Goal: Contribute content

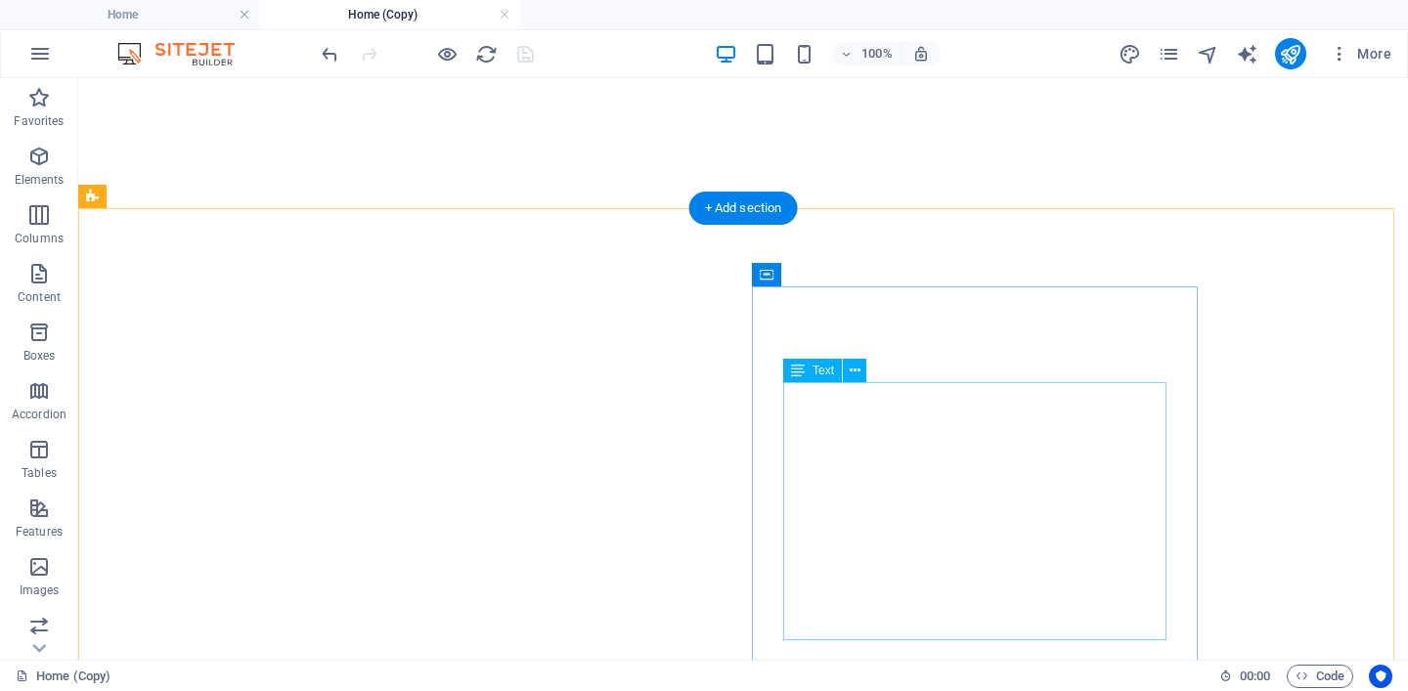
select select
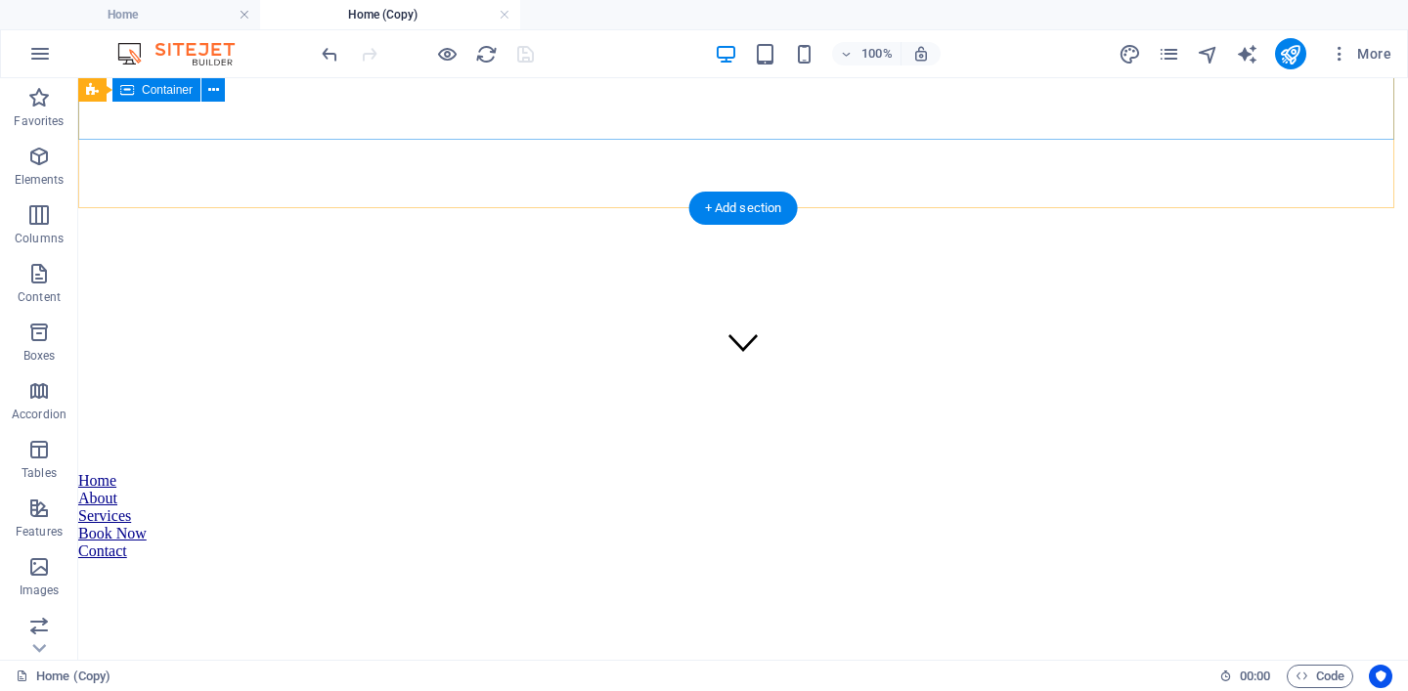
scroll to position [656, 0]
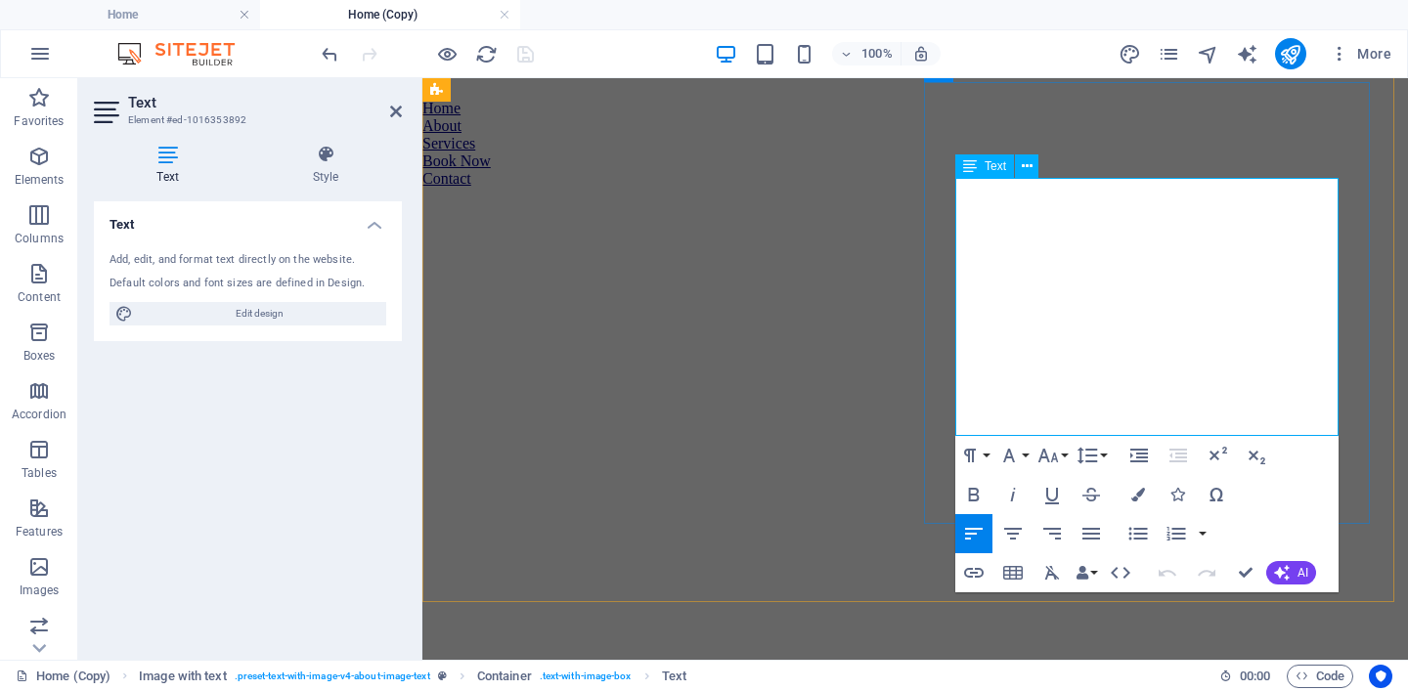
drag, startPoint x: 1108, startPoint y: 194, endPoint x: 1041, endPoint y: 193, distance: 67.5
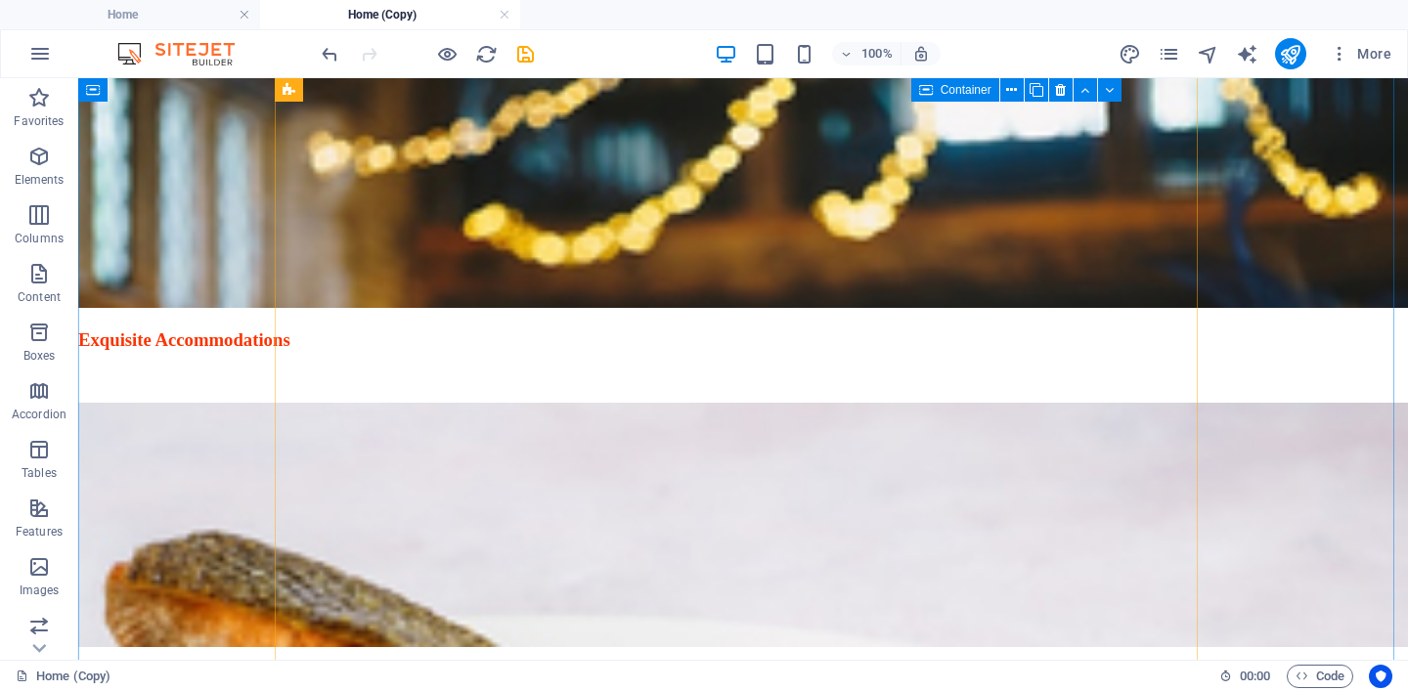
scroll to position [2389, 0]
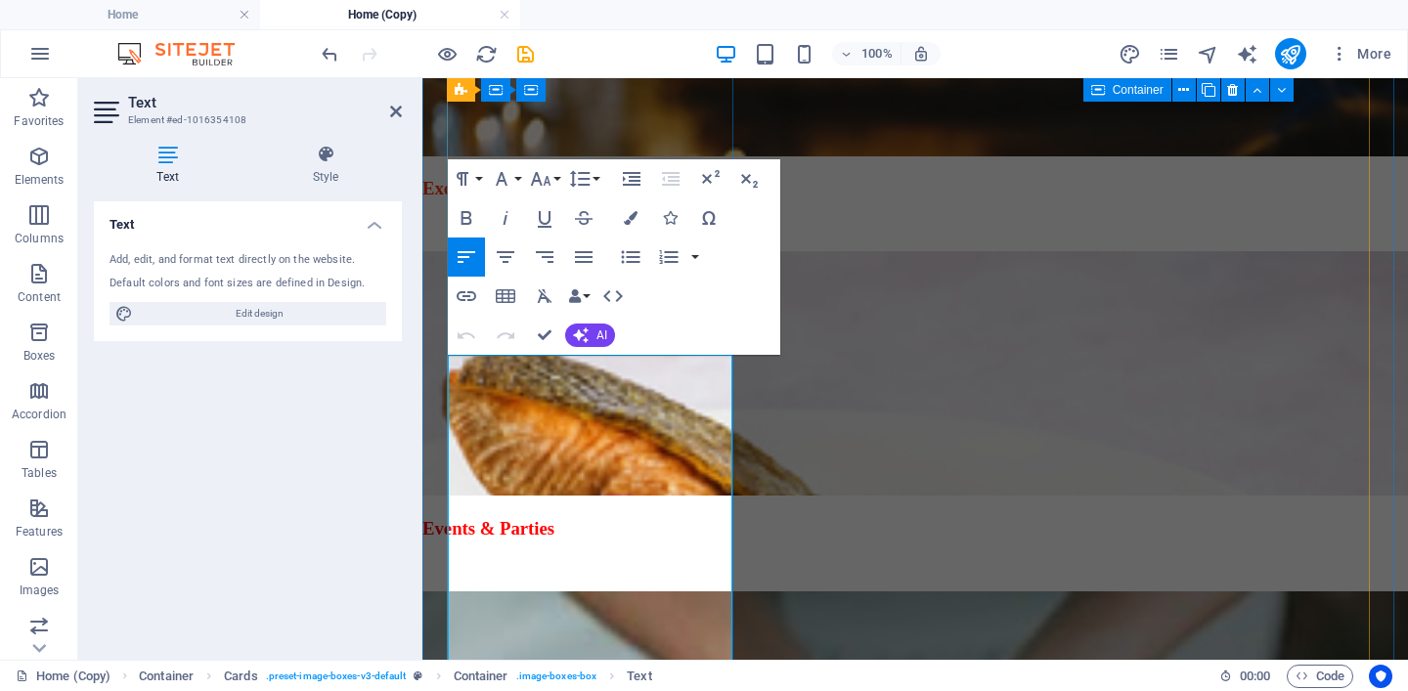
scroll to position [2520, 0]
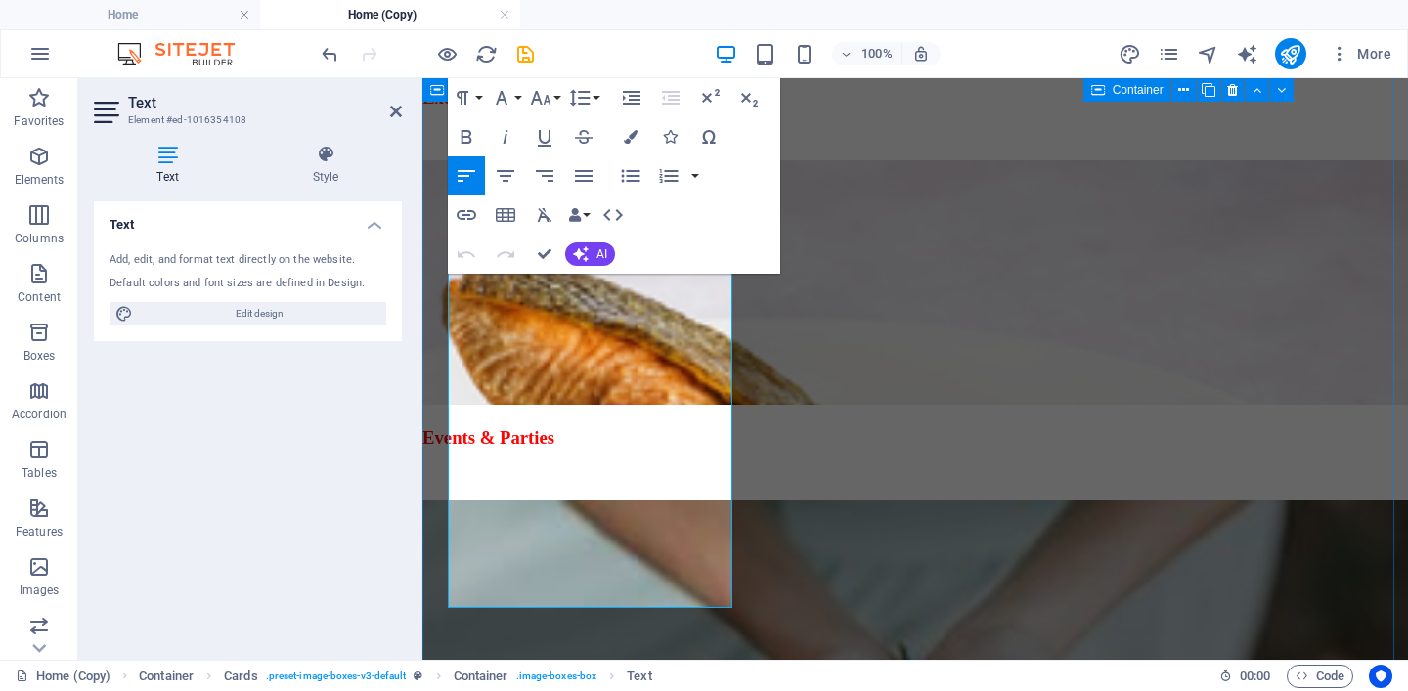
drag, startPoint x: 699, startPoint y: 568, endPoint x: 438, endPoint y: 267, distance: 398.6
click at [629, 134] on icon "button" at bounding box center [631, 137] width 14 height 14
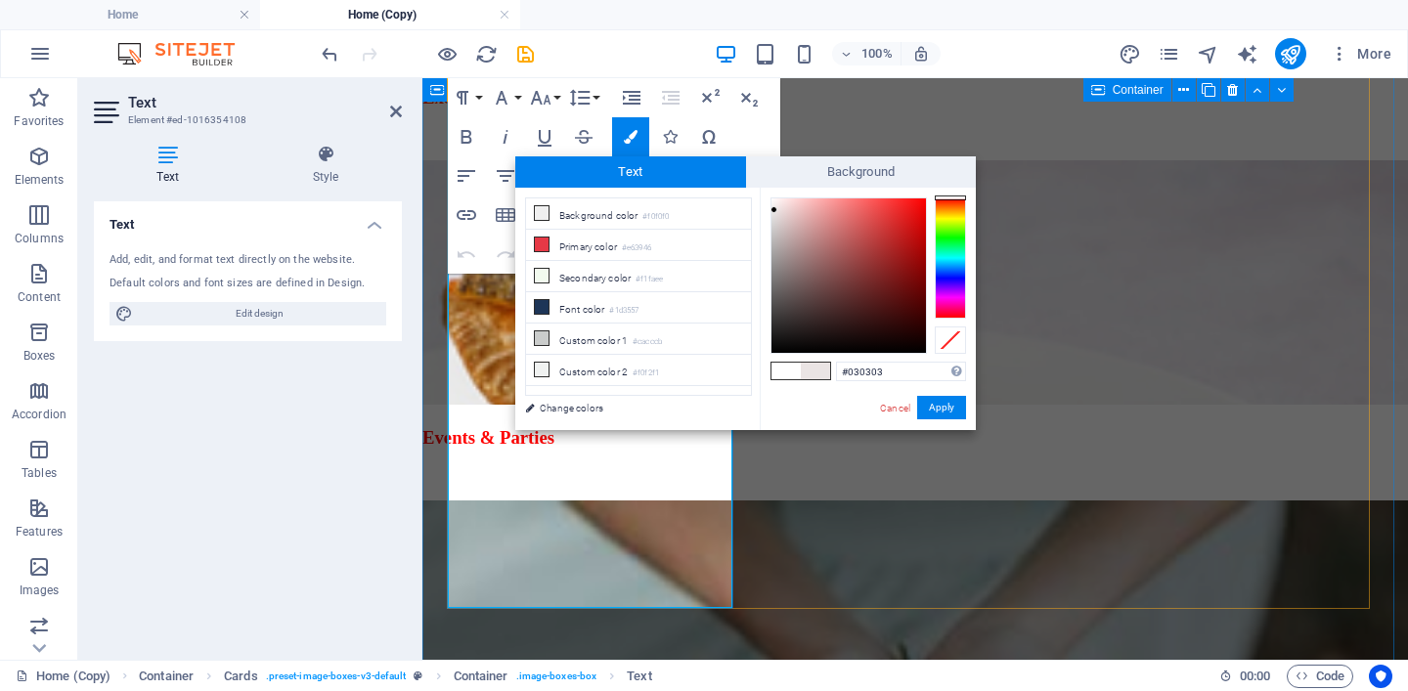
type input "#000000"
drag, startPoint x: 771, startPoint y: 200, endPoint x: 776, endPoint y: 352, distance: 152.6
click at [776, 352] on div at bounding box center [775, 351] width 7 height 7
click at [947, 412] on button "Apply" at bounding box center [941, 407] width 49 height 23
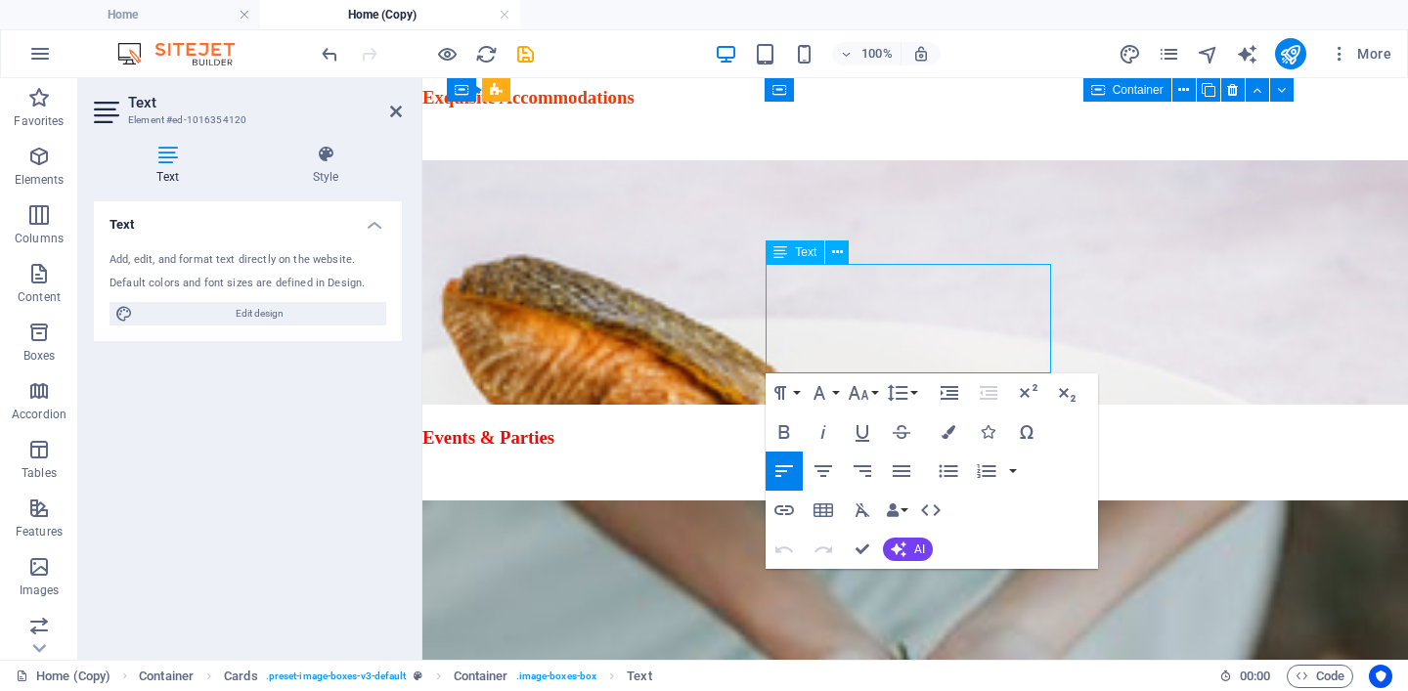
drag, startPoint x: 1038, startPoint y: 359, endPoint x: 905, endPoint y: 322, distance: 138.1
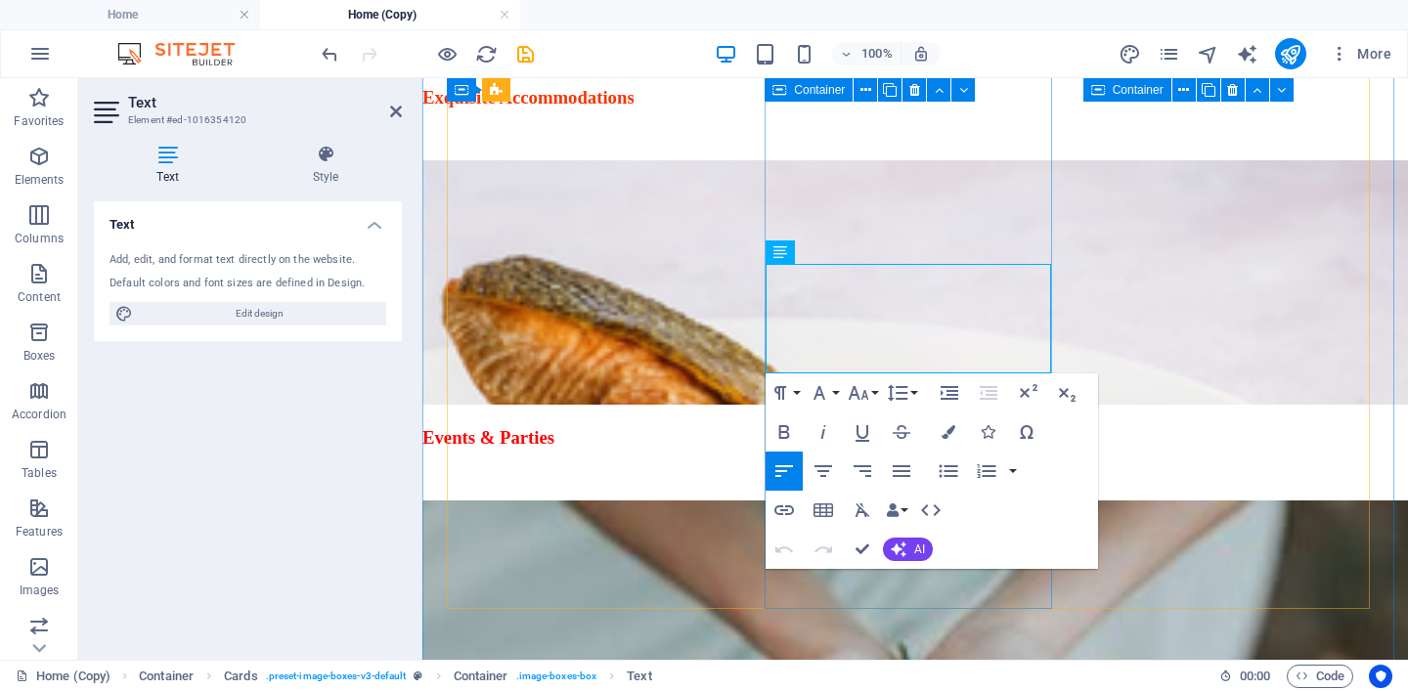
drag, startPoint x: 781, startPoint y: 275, endPoint x: 1009, endPoint y: 389, distance: 255.0
click at [952, 428] on icon "button" at bounding box center [949, 432] width 14 height 14
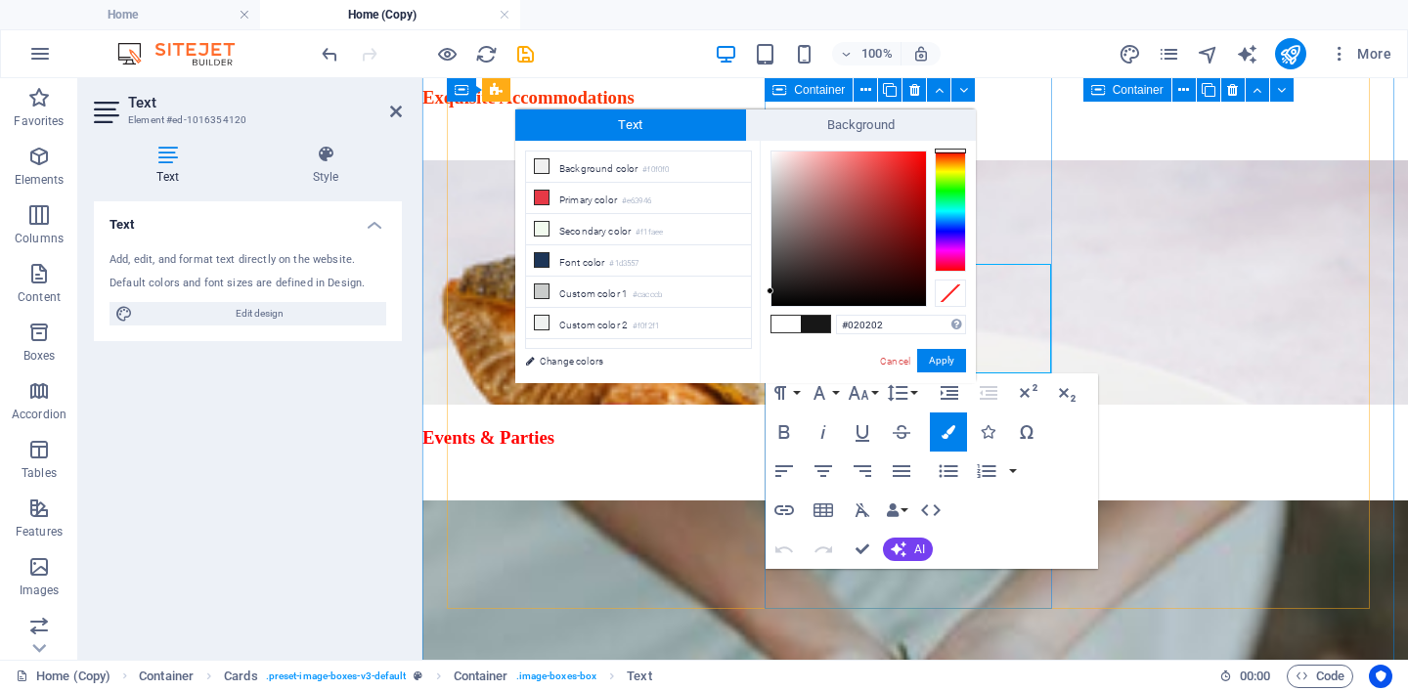
type input "#000000"
drag, startPoint x: 771, startPoint y: 152, endPoint x: 779, endPoint y: 306, distance: 154.8
click at [778, 306] on div at bounding box center [776, 304] width 7 height 7
drag, startPoint x: 950, startPoint y: 361, endPoint x: 527, endPoint y: 283, distance: 429.7
click at [950, 361] on button "Apply" at bounding box center [941, 360] width 49 height 23
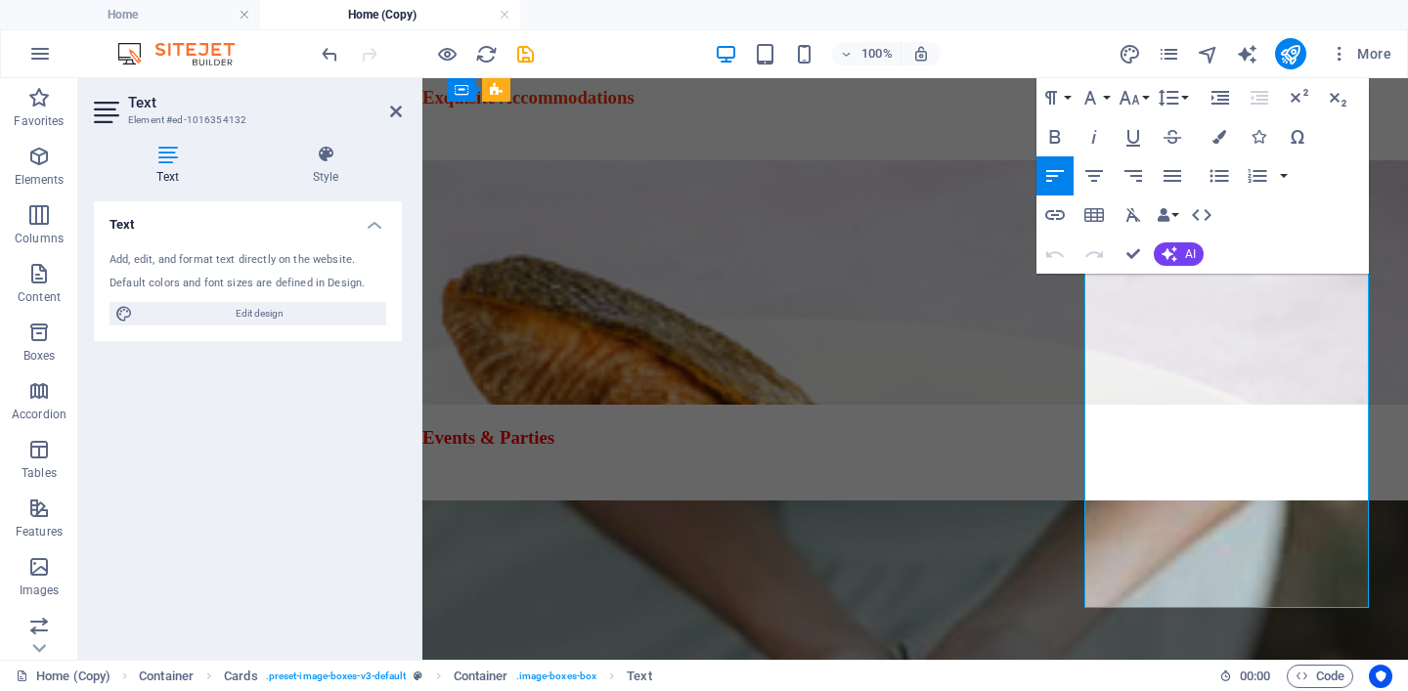
drag, startPoint x: 1347, startPoint y: 588, endPoint x: 985, endPoint y: 268, distance: 482.9
click at [1214, 140] on icon "button" at bounding box center [1220, 137] width 14 height 14
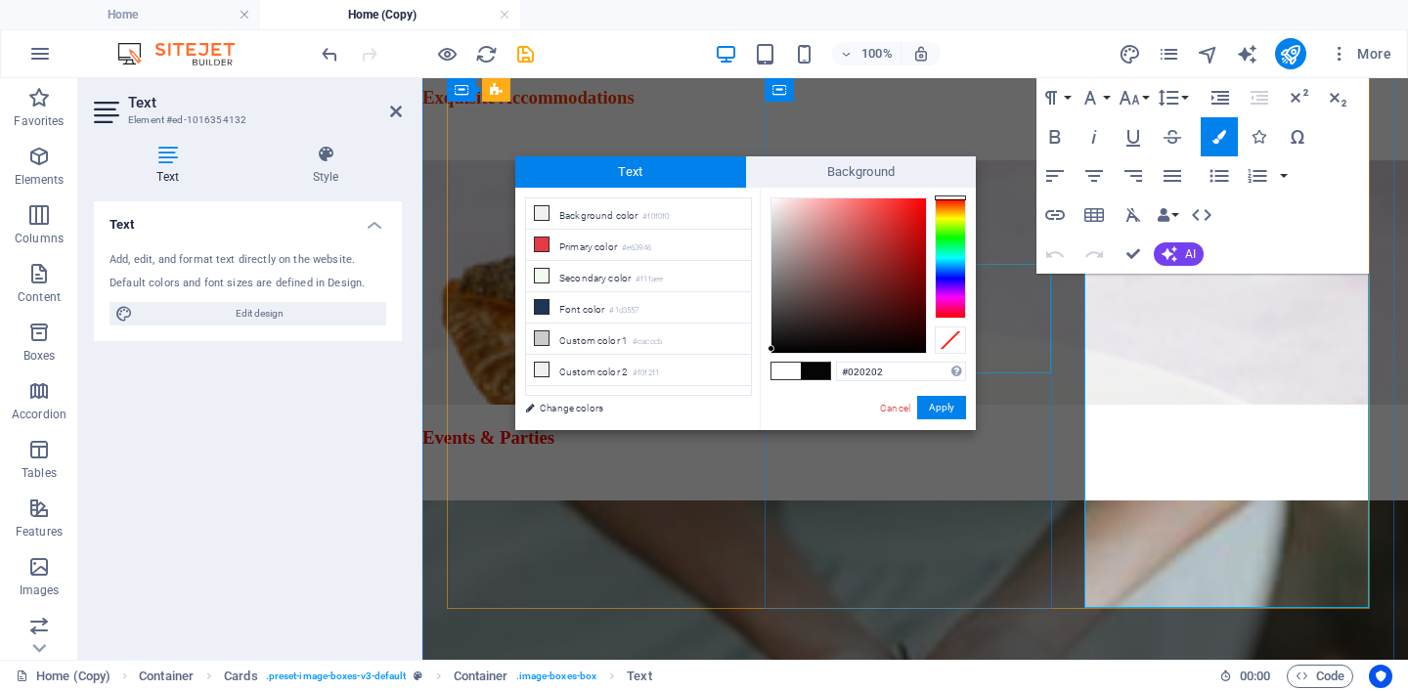
type input "#000000"
drag, startPoint x: 769, startPoint y: 200, endPoint x: 772, endPoint y: 353, distance: 153.6
click at [772, 353] on div at bounding box center [771, 351] width 7 height 7
click at [940, 408] on button "Apply" at bounding box center [941, 407] width 49 height 23
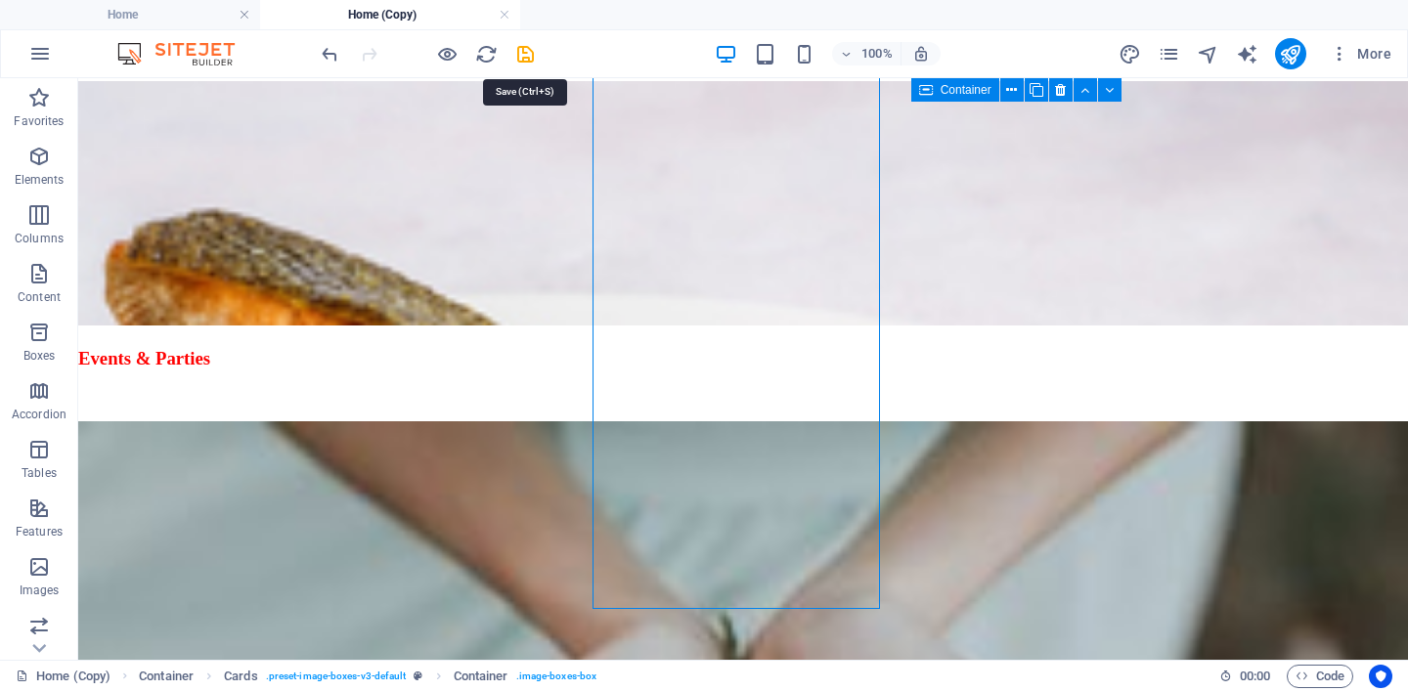
click at [526, 54] on icon "save" at bounding box center [525, 54] width 22 height 22
select select
checkbox input "false"
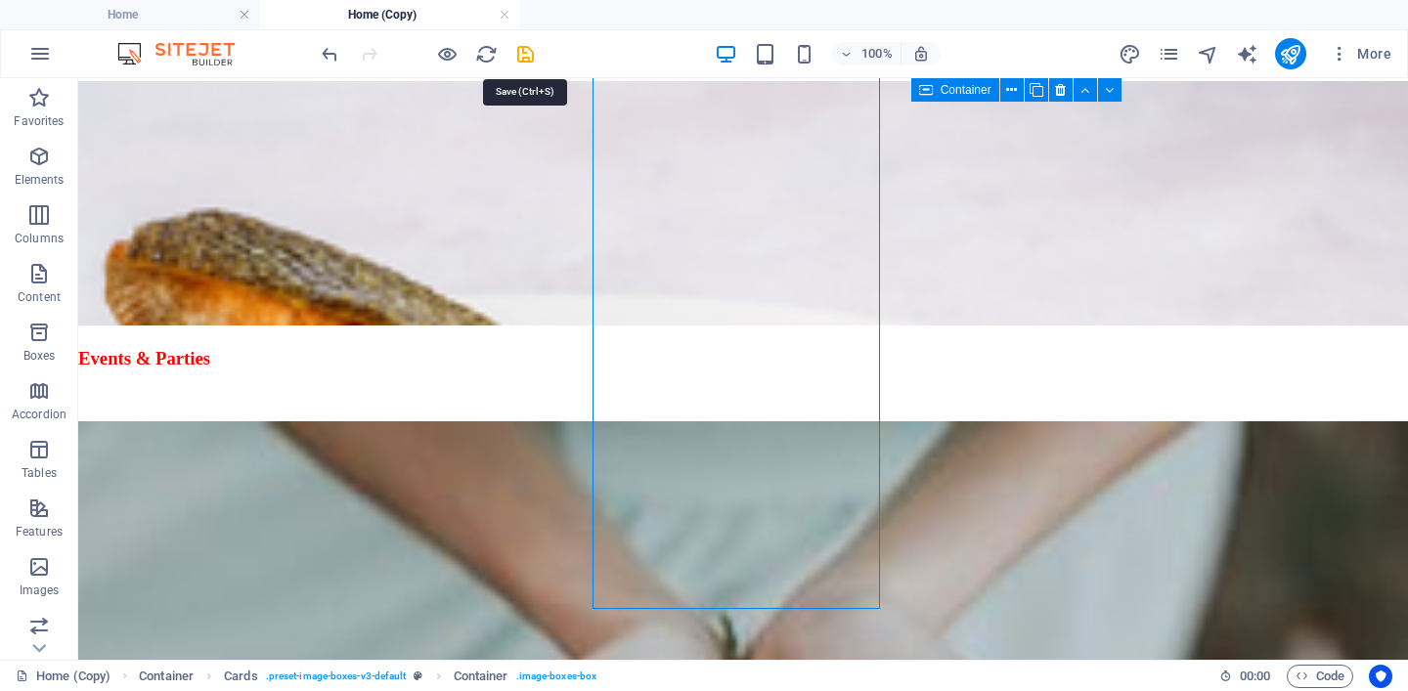
checkbox input "false"
select select
checkbox input "false"
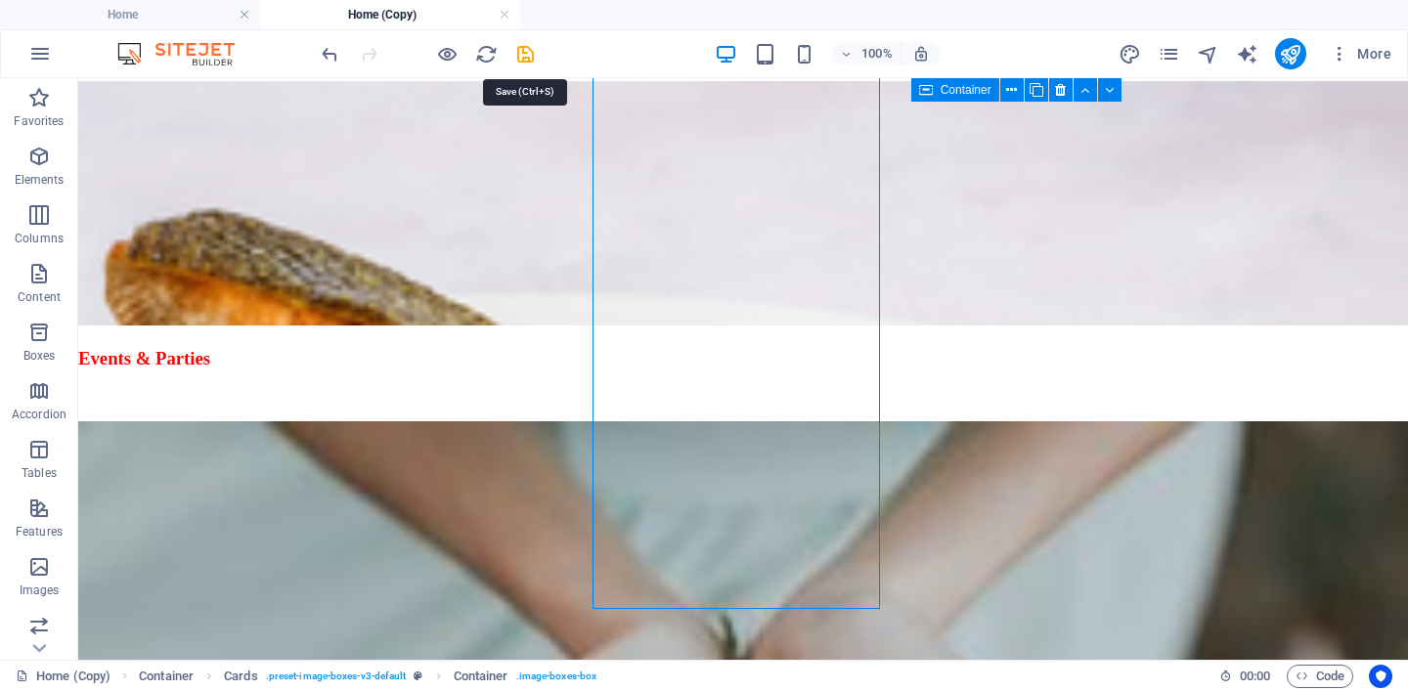
checkbox input "false"
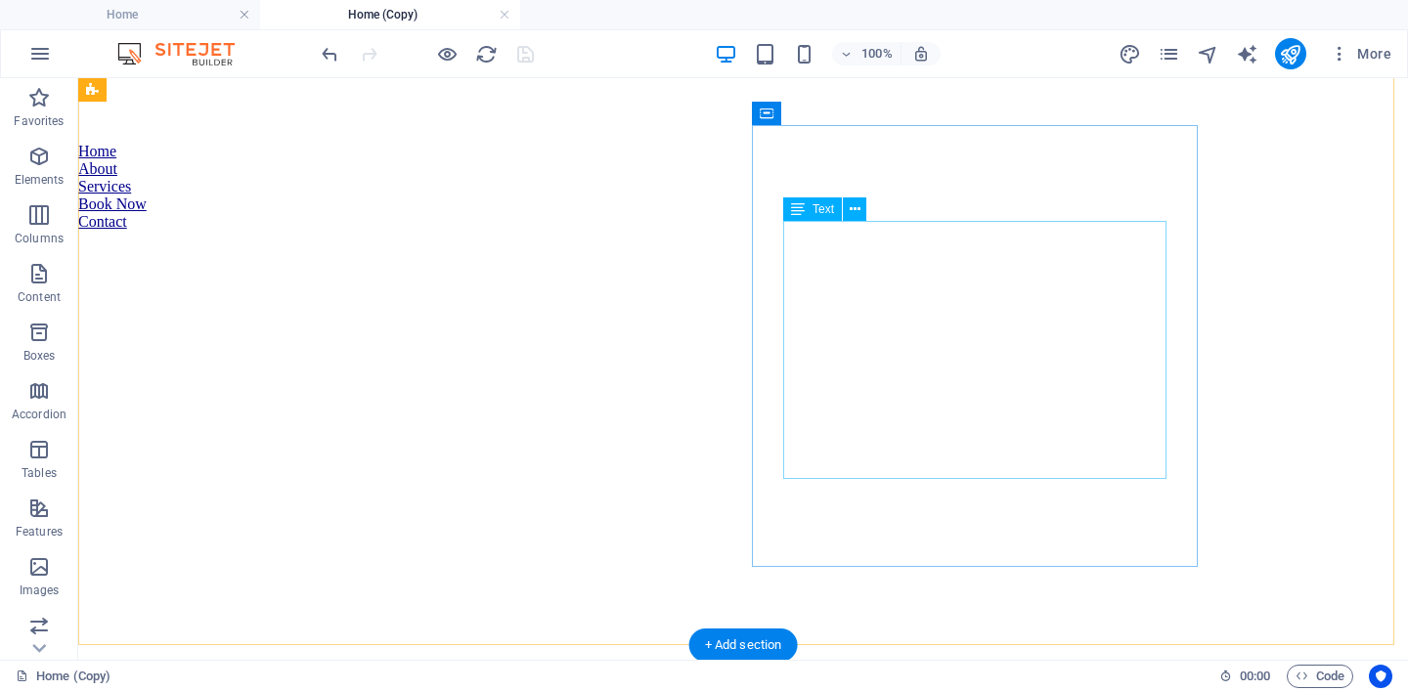
scroll to position [617, 0]
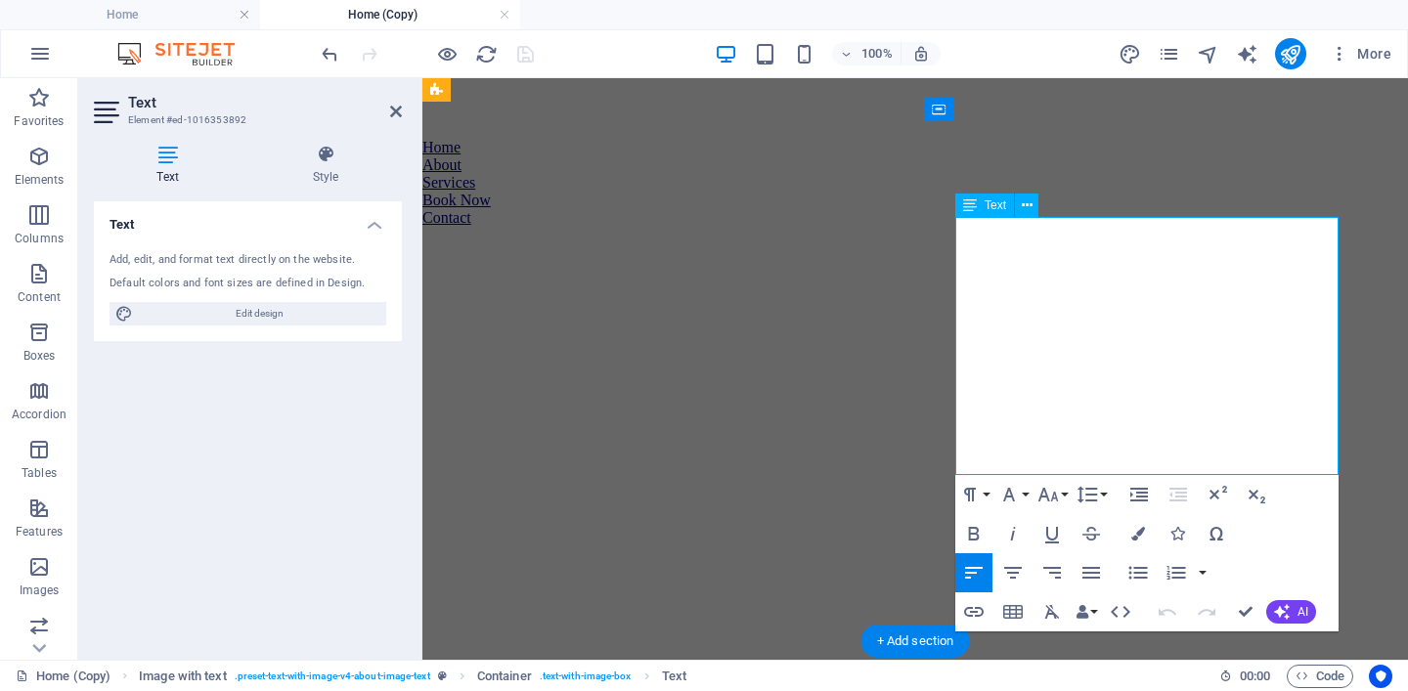
drag, startPoint x: 960, startPoint y: 392, endPoint x: 1311, endPoint y: 469, distance: 358.5
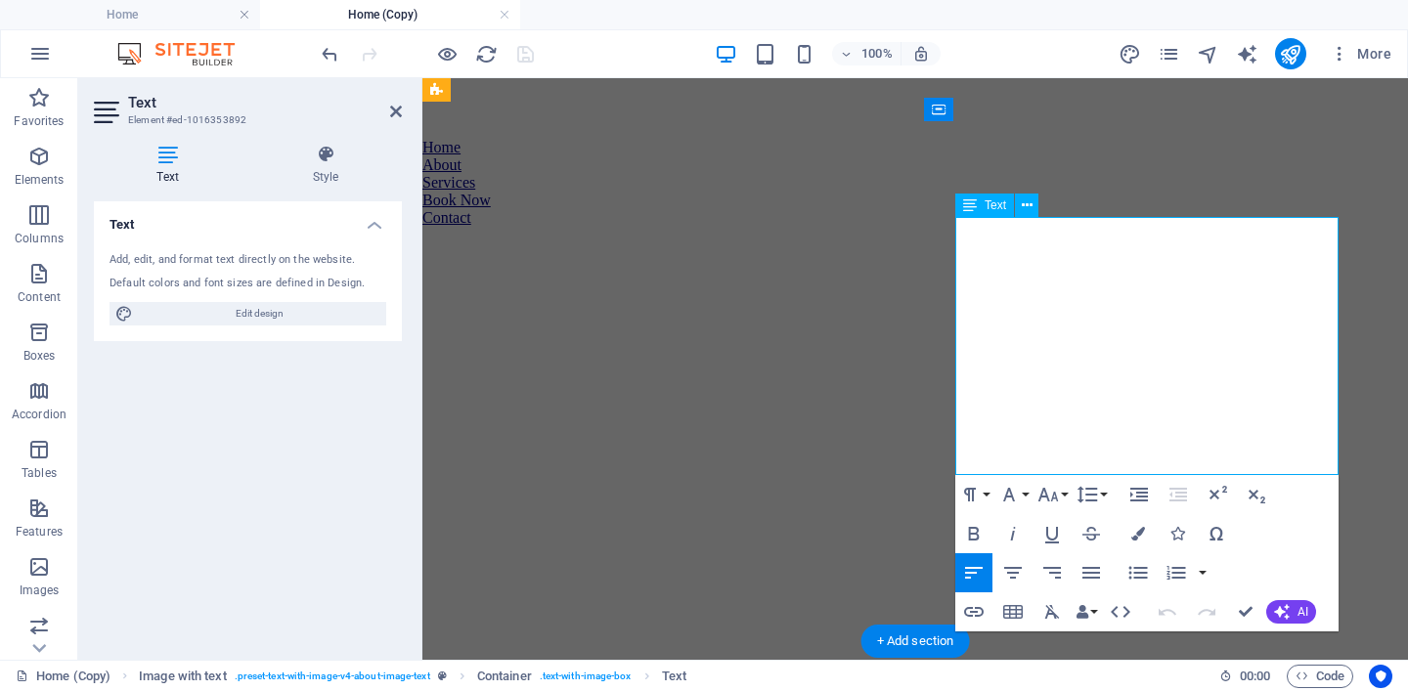
copy span "And when the match is right, we take it further—curating sexy 1–3 night getaway…"
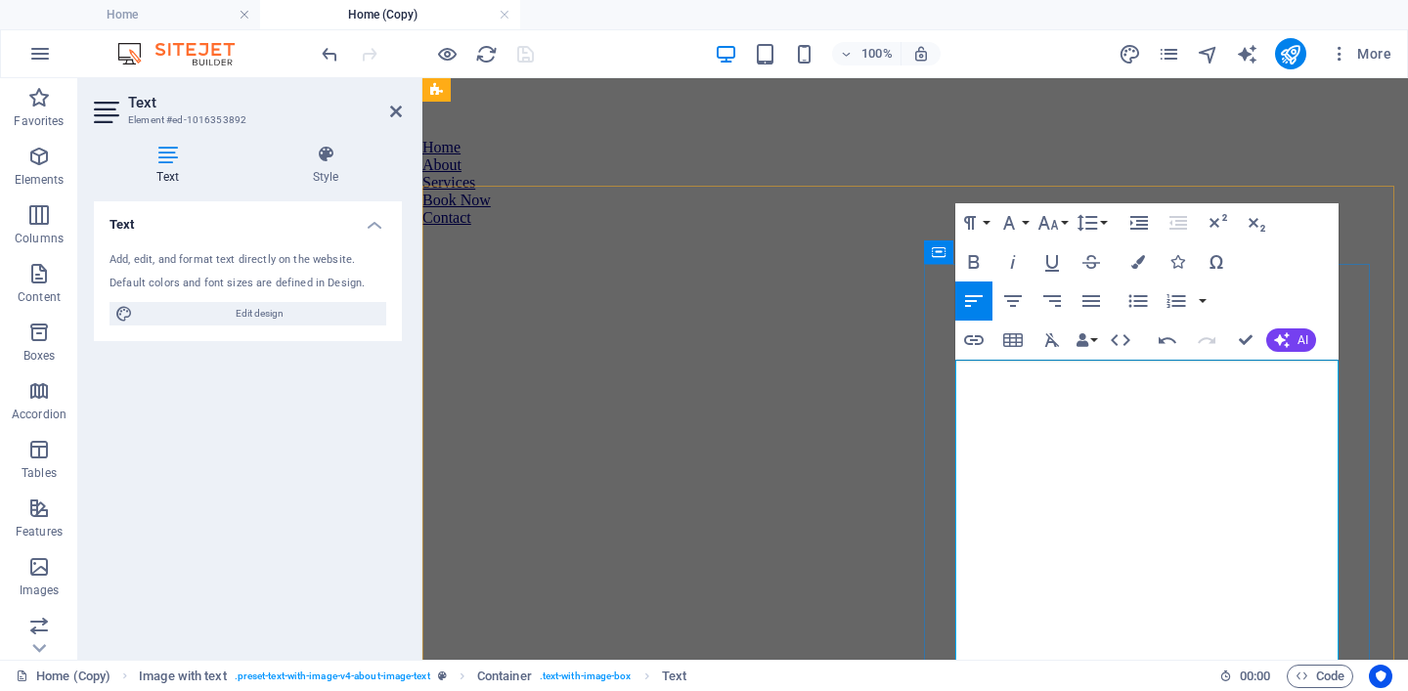
scroll to position [474, 0]
drag, startPoint x: 1015, startPoint y: 467, endPoint x: 1294, endPoint y: 440, distance: 280.1
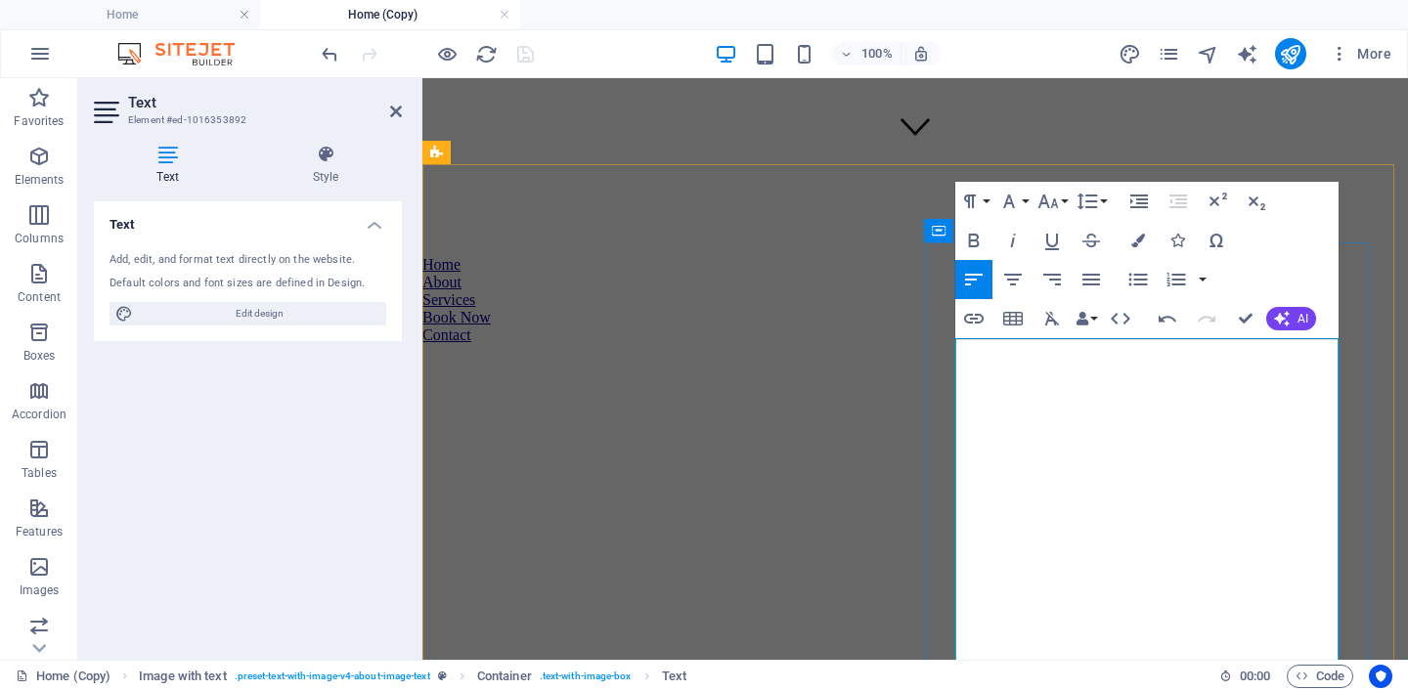
scroll to position [510, 0]
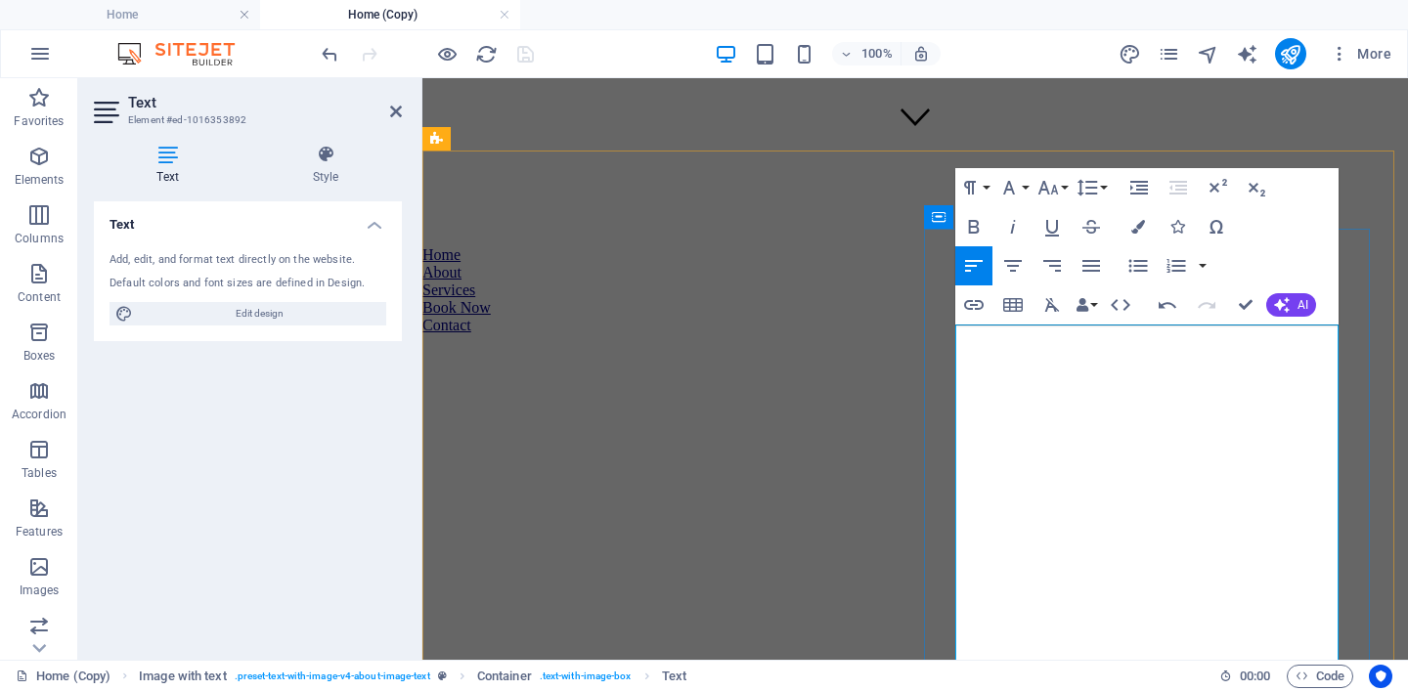
drag, startPoint x: 1284, startPoint y: 405, endPoint x: 1114, endPoint y: 407, distance: 170.2
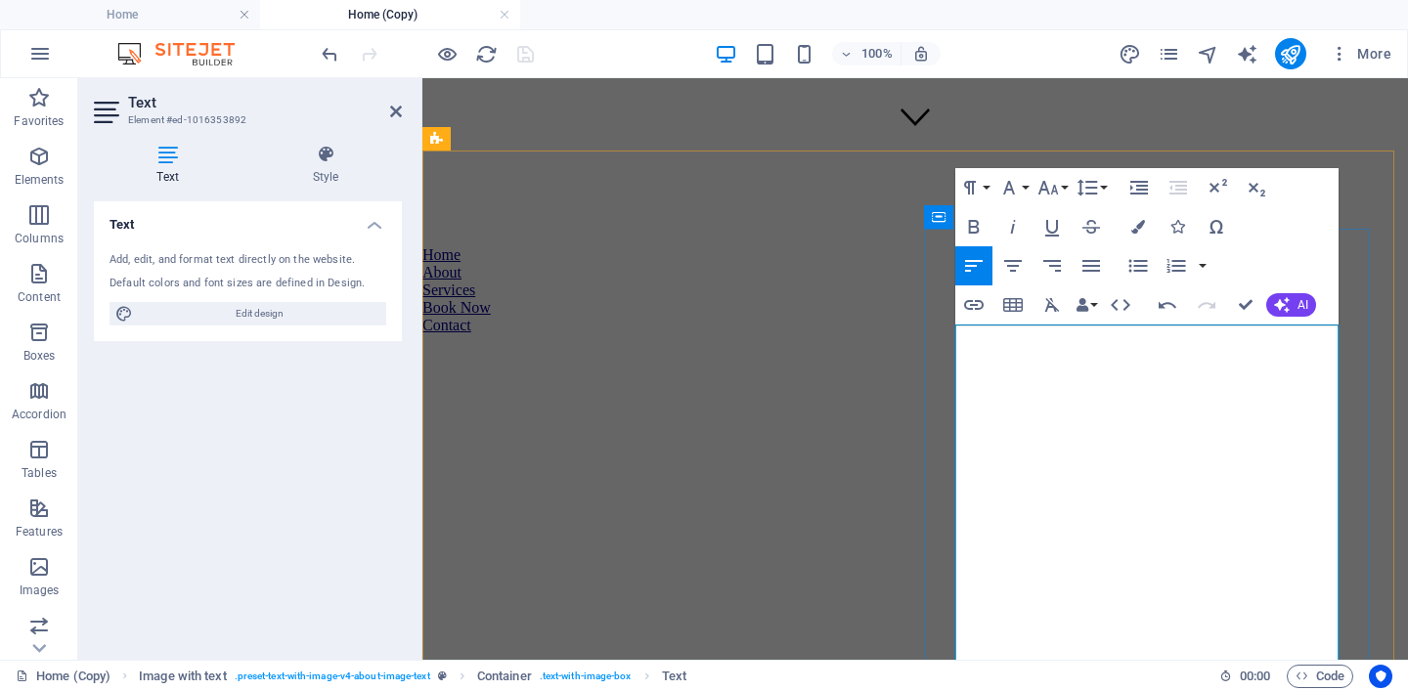
drag, startPoint x: 1029, startPoint y: 379, endPoint x: 1160, endPoint y: 358, distance: 132.8
drag, startPoint x: 1140, startPoint y: 407, endPoint x: 1022, endPoint y: 408, distance: 118.3
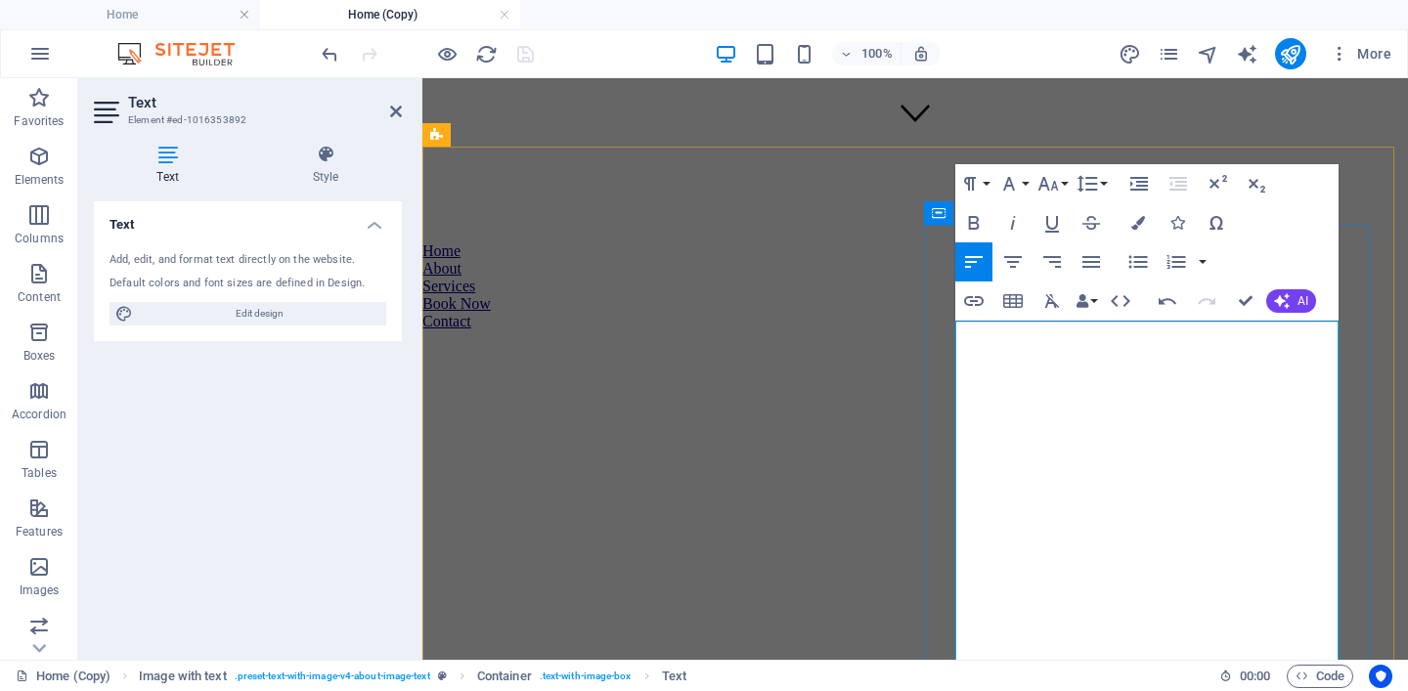
drag, startPoint x: 1133, startPoint y: 406, endPoint x: 1280, endPoint y: 376, distance: 149.8
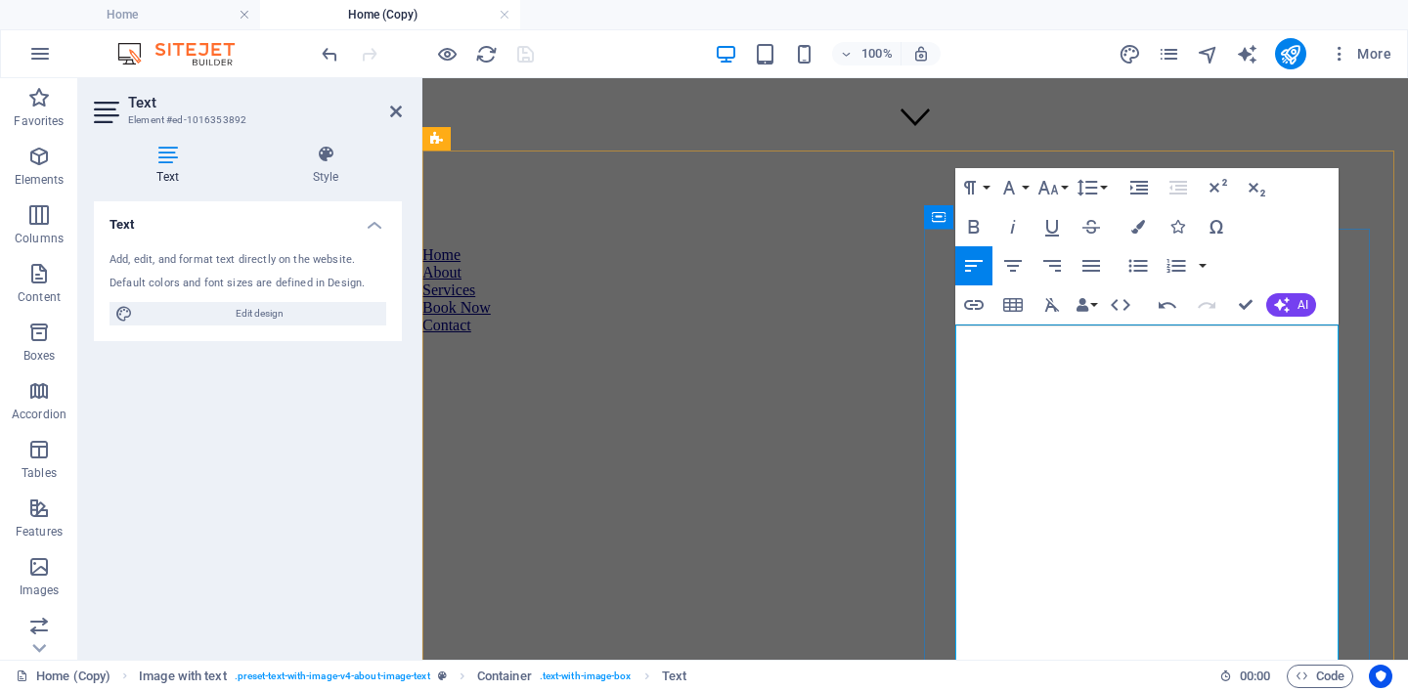
drag, startPoint x: 1061, startPoint y: 430, endPoint x: 1060, endPoint y: 462, distance: 31.3
drag, startPoint x: 1074, startPoint y: 384, endPoint x: 1045, endPoint y: 385, distance: 28.4
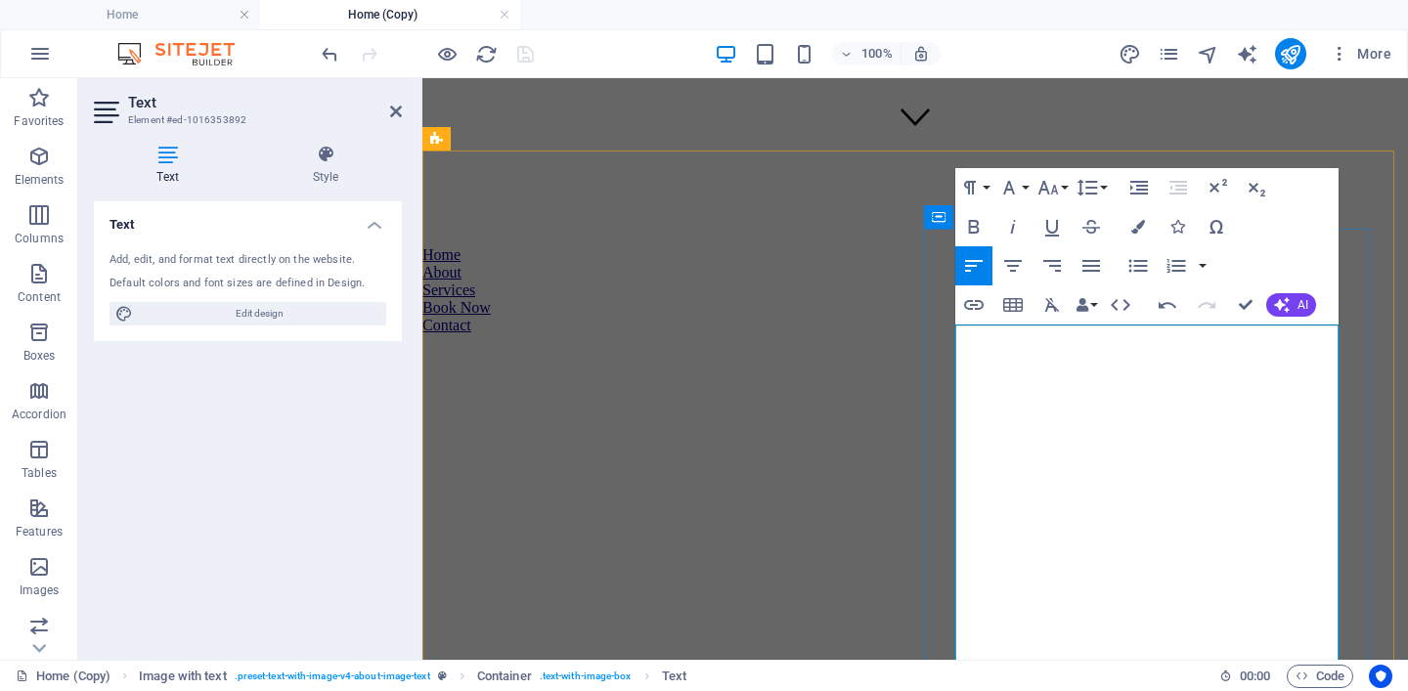
drag, startPoint x: 1269, startPoint y: 384, endPoint x: 1229, endPoint y: 384, distance: 40.1
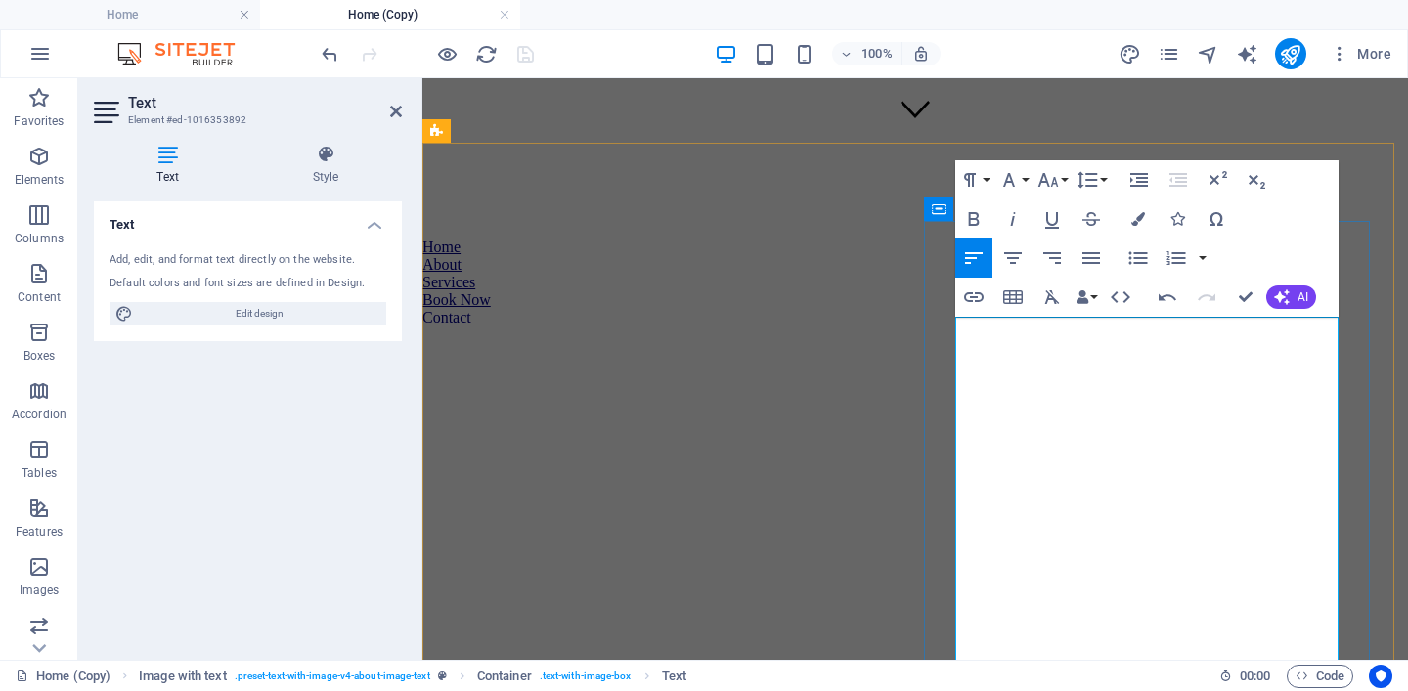
scroll to position [521, 0]
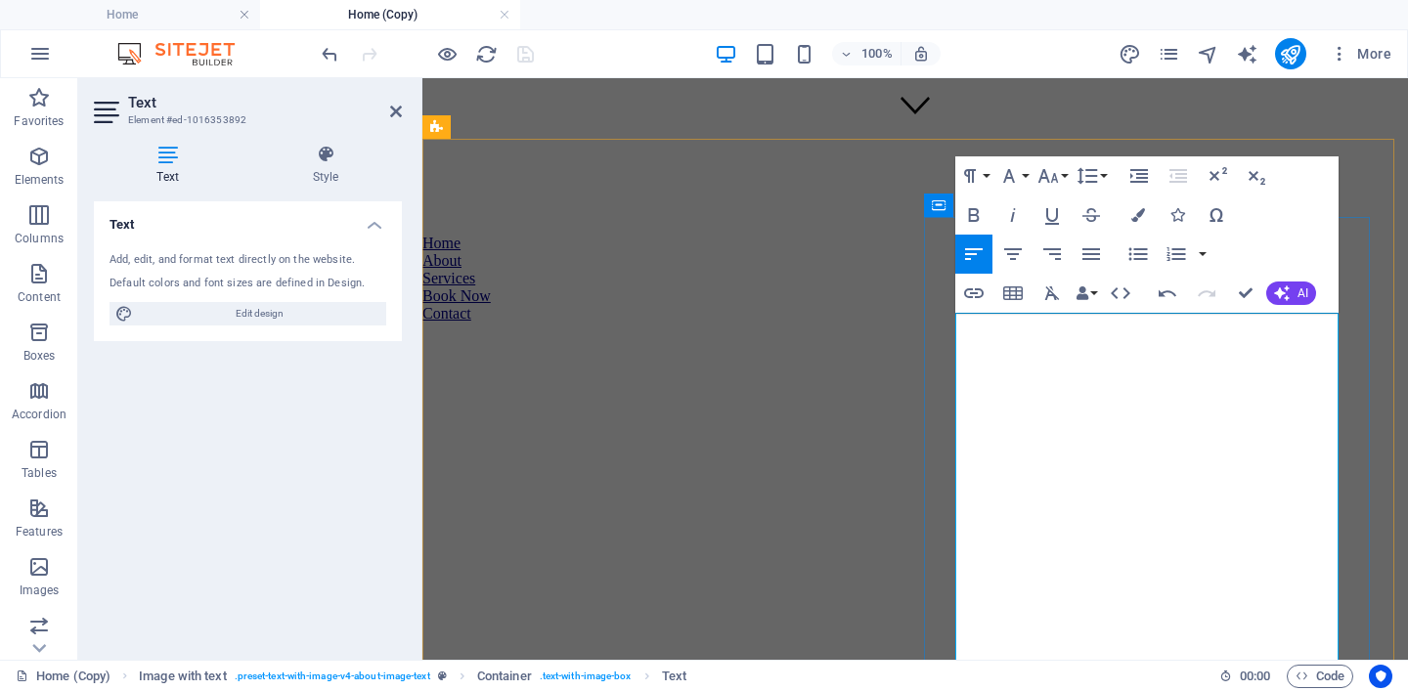
drag, startPoint x: 1207, startPoint y: 348, endPoint x: 1135, endPoint y: 350, distance: 71.4
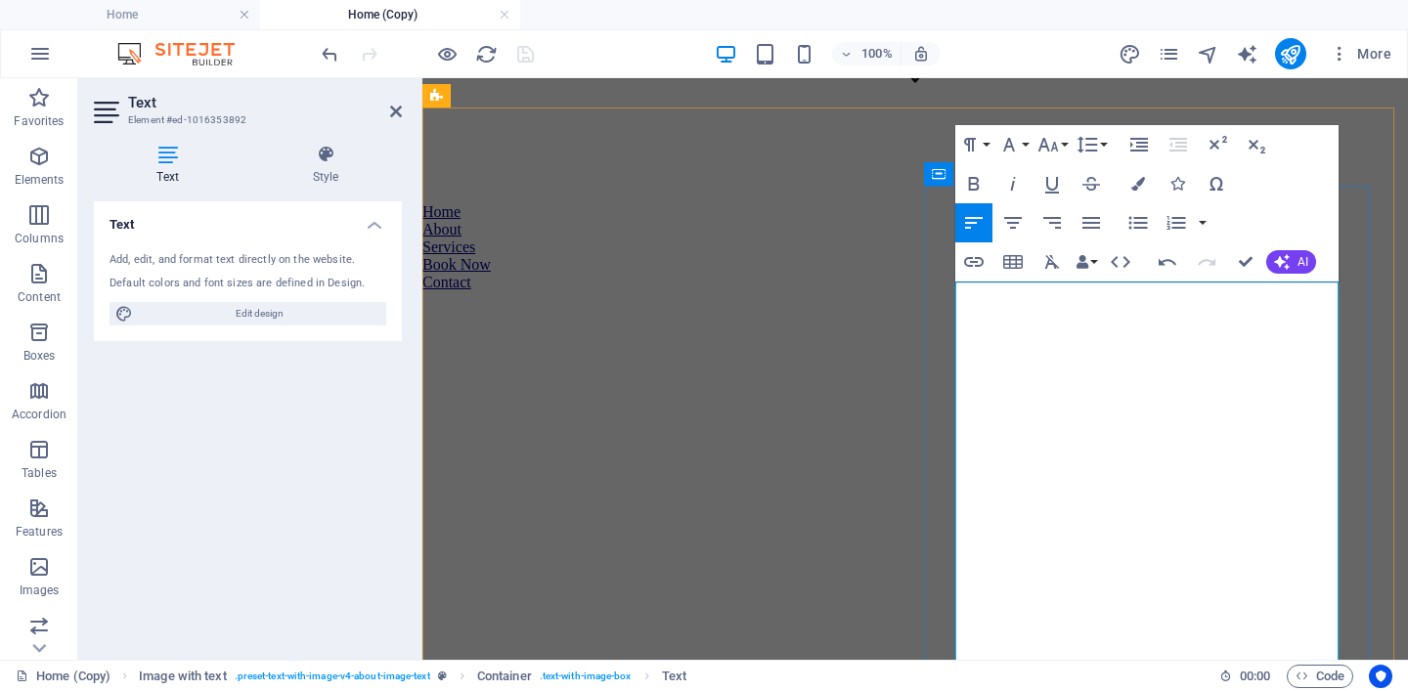
scroll to position [556, 0]
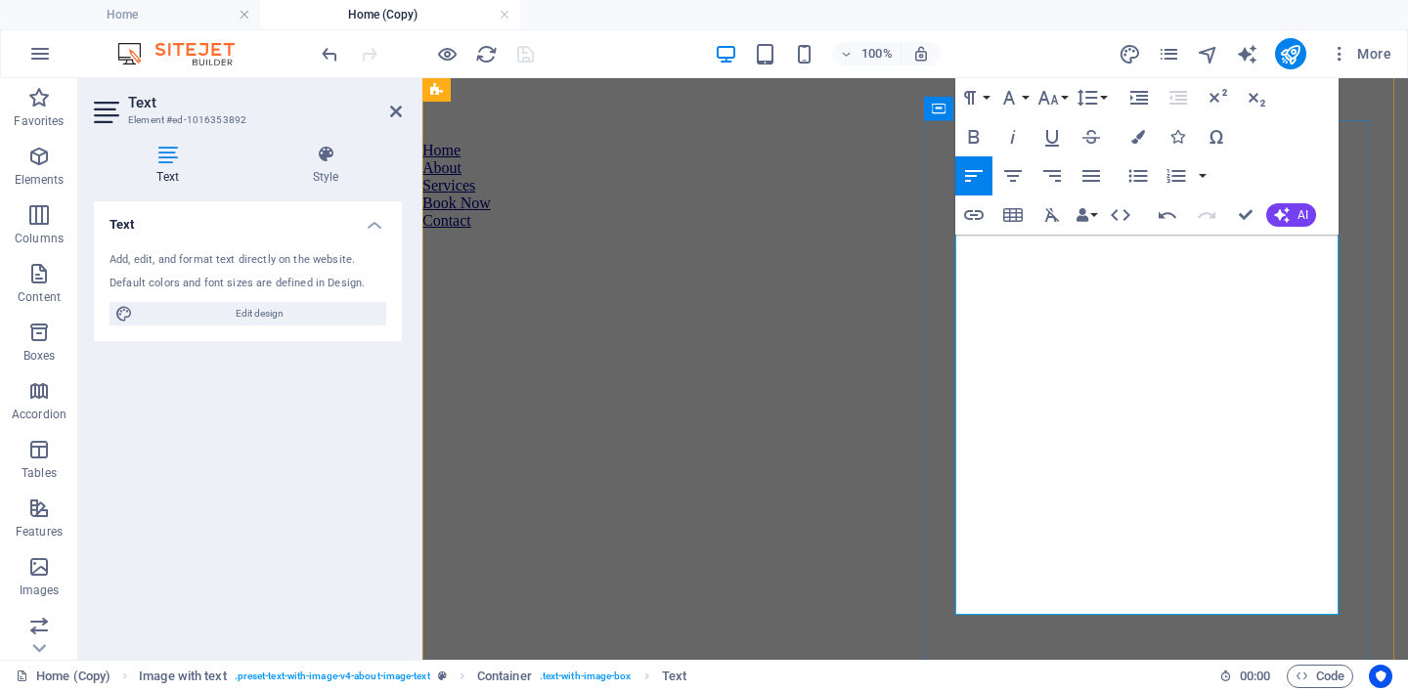
scroll to position [622, 0]
drag, startPoint x: 1177, startPoint y: 525, endPoint x: 1136, endPoint y: 553, distance: 48.6
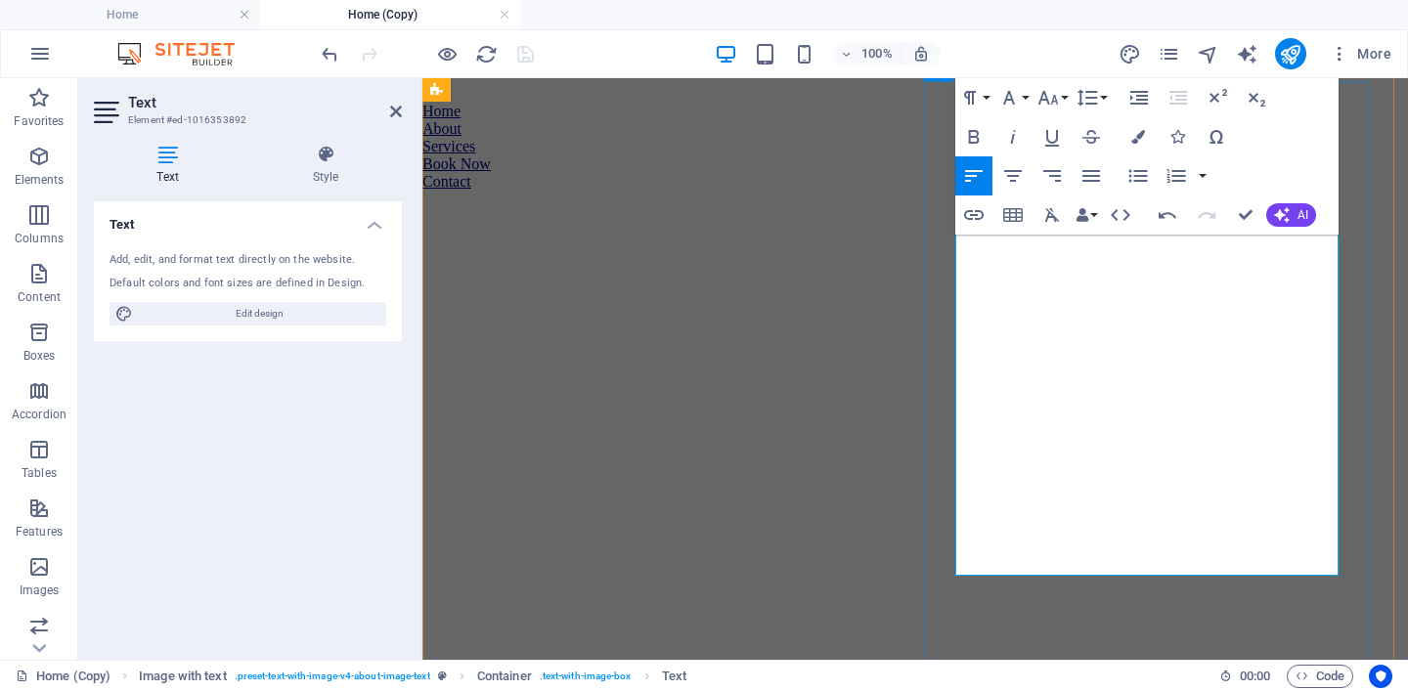
scroll to position [657, 0]
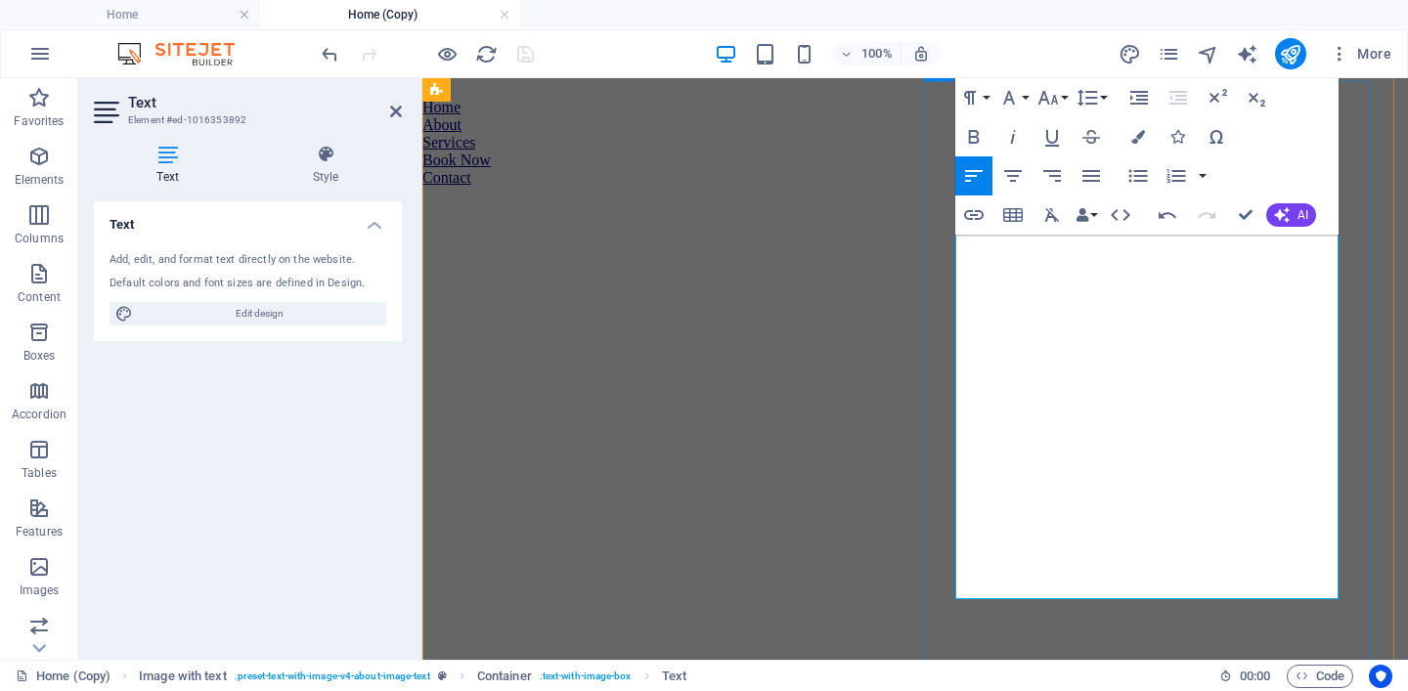
drag, startPoint x: 1067, startPoint y: 490, endPoint x: 1071, endPoint y: 500, distance: 10.5
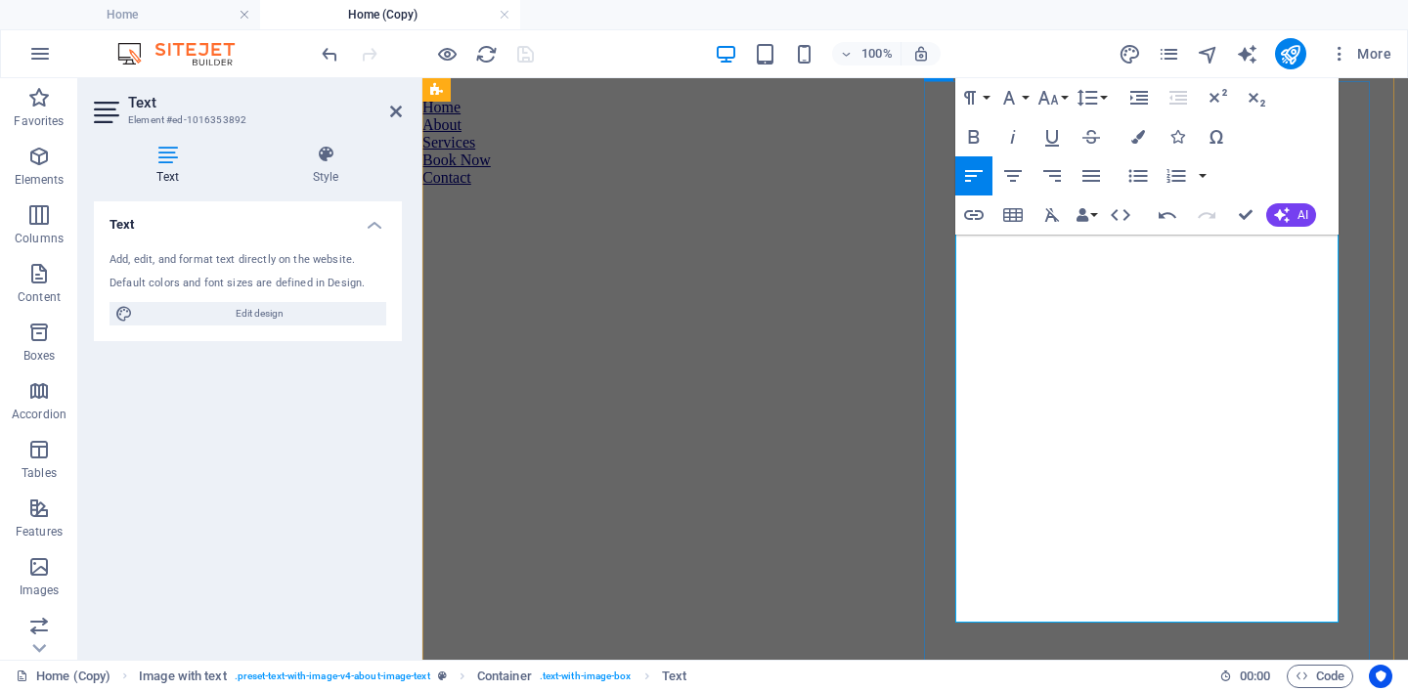
drag, startPoint x: 1107, startPoint y: 561, endPoint x: 1237, endPoint y: 543, distance: 131.4
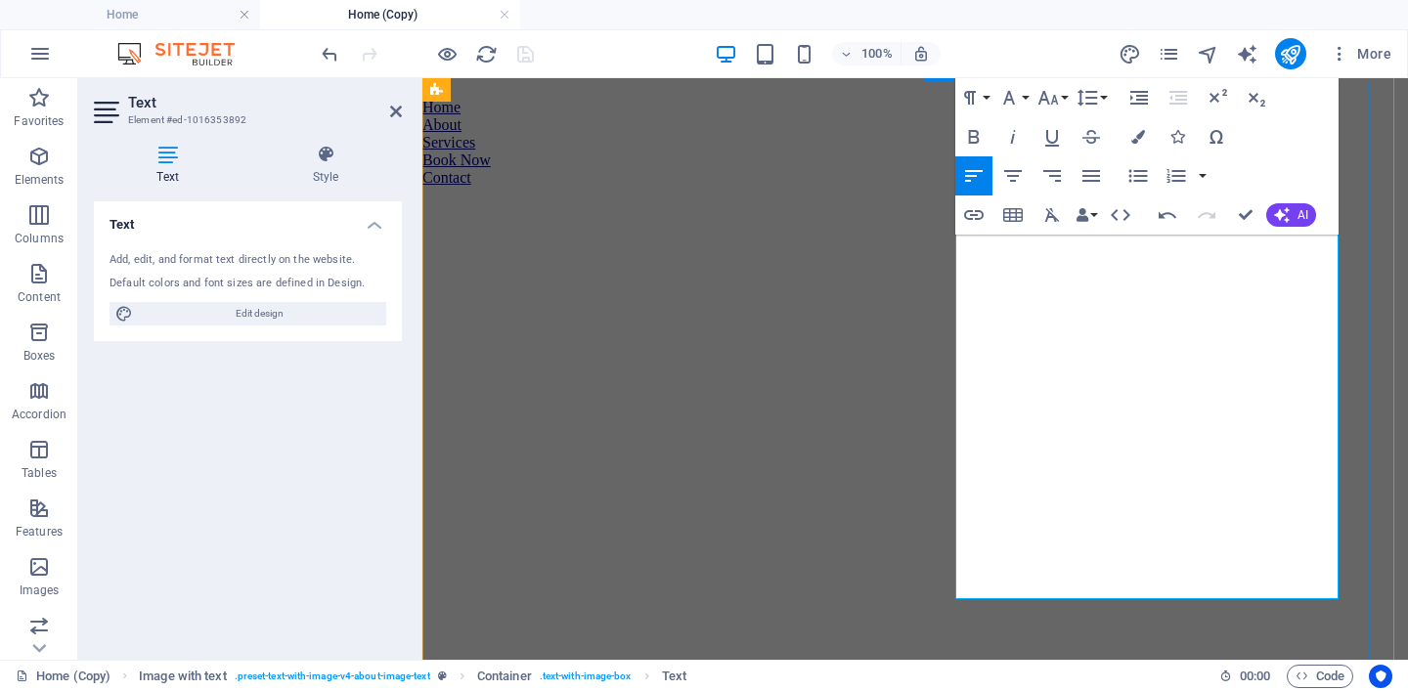
drag, startPoint x: 1176, startPoint y: 562, endPoint x: 1018, endPoint y: 563, distance: 157.5
drag, startPoint x: 1128, startPoint y: 582, endPoint x: 1013, endPoint y: 583, distance: 114.4
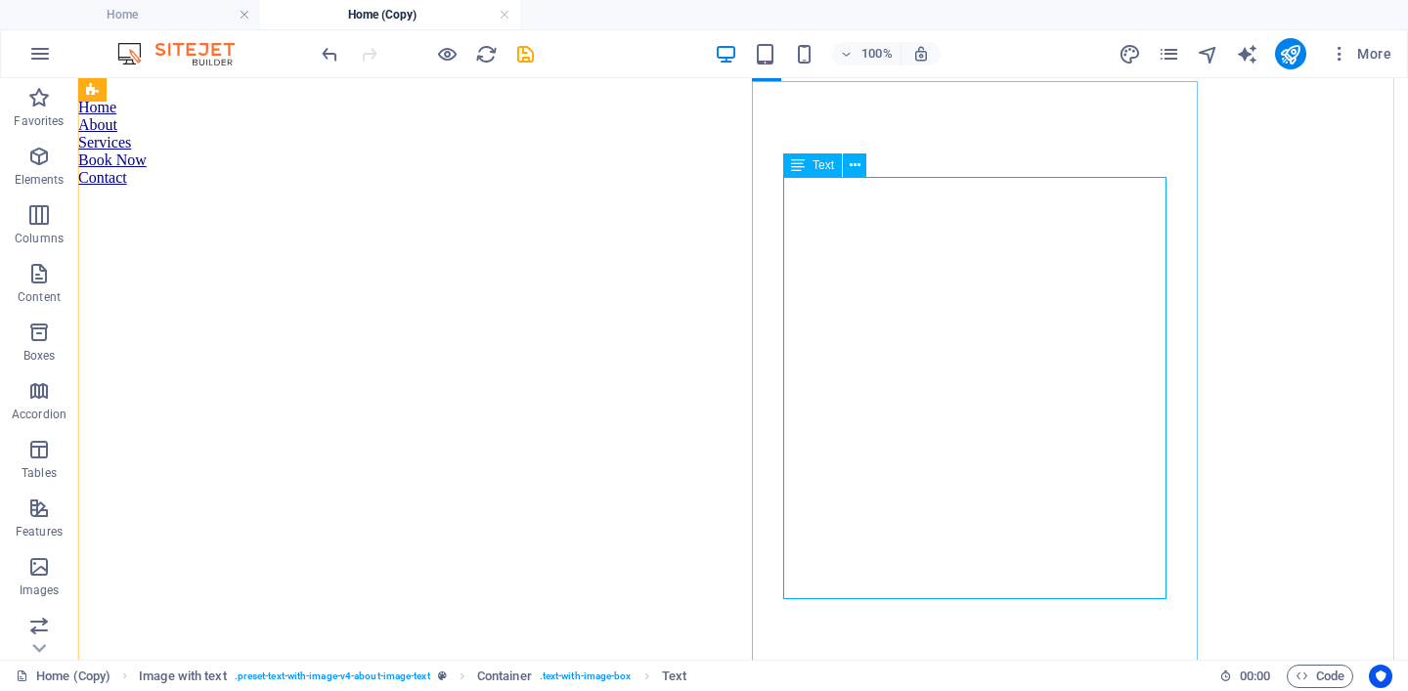
scroll to position [662, 0]
drag, startPoint x: 863, startPoint y: 593, endPoint x: 835, endPoint y: 505, distance: 92.2
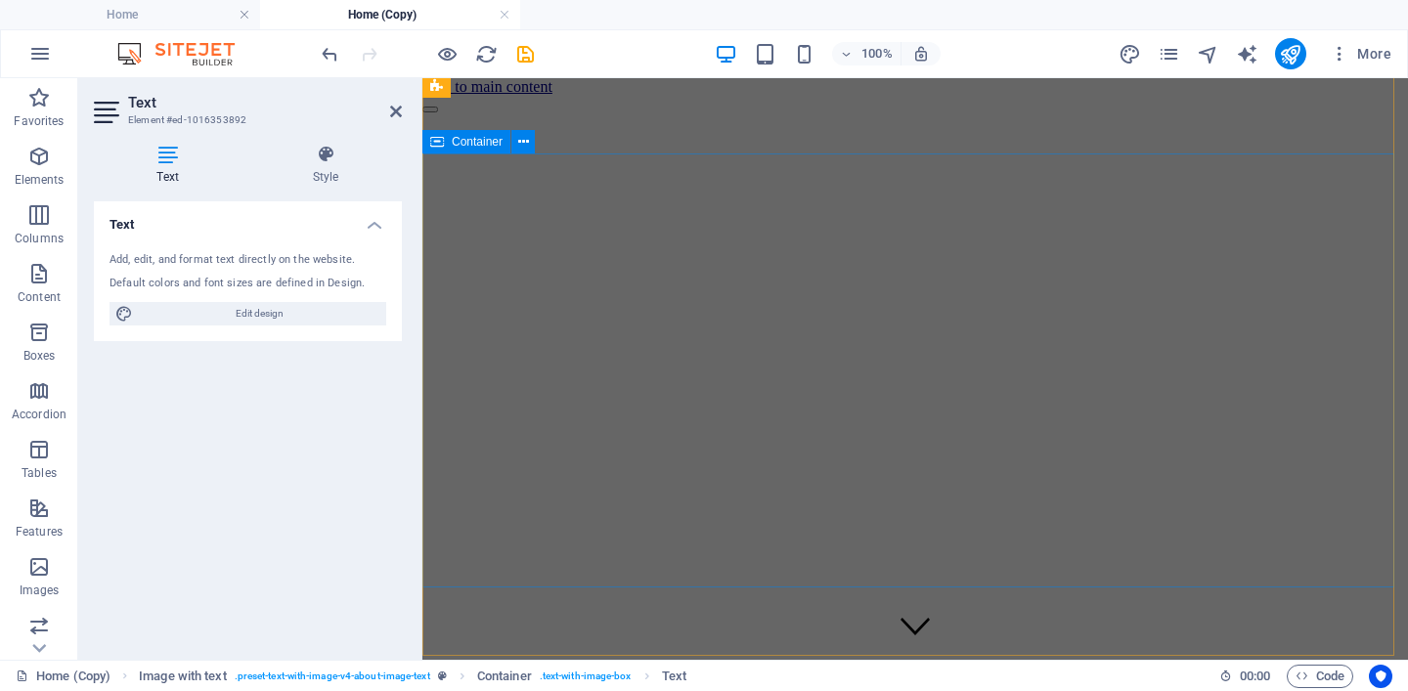
scroll to position [412, 0]
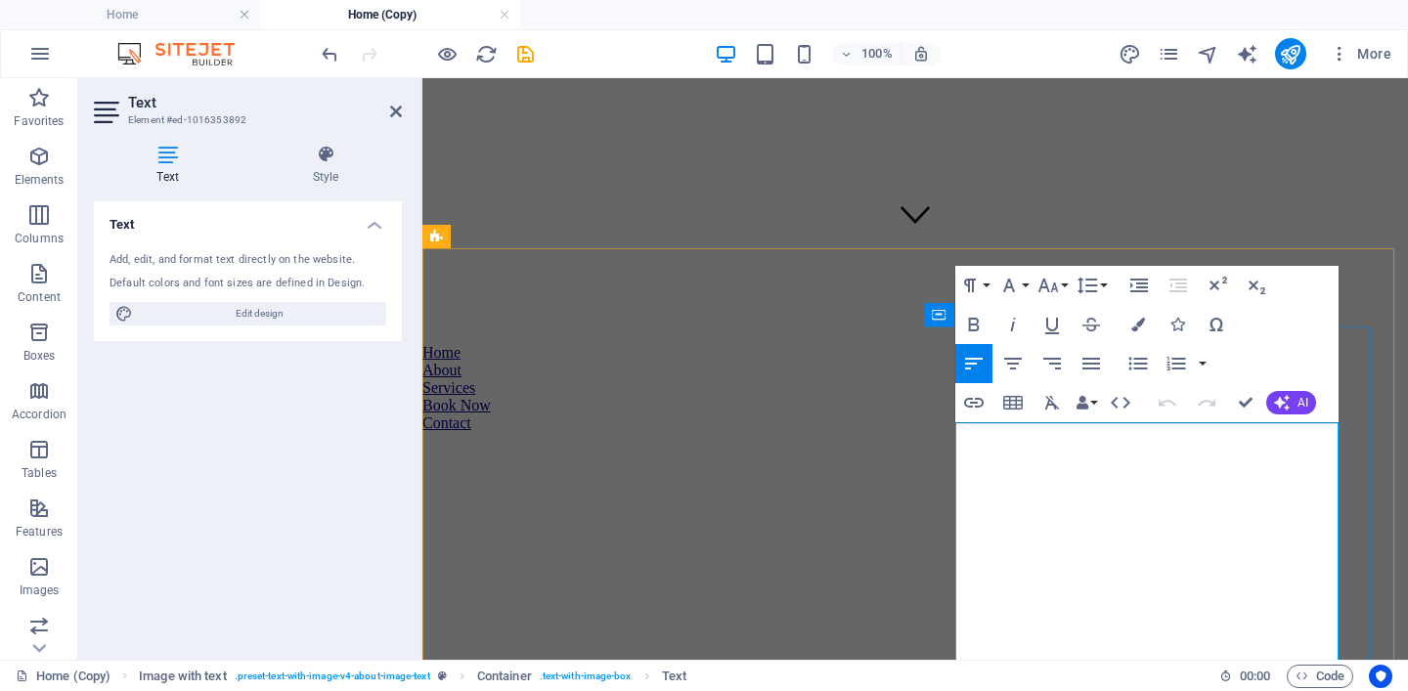
drag, startPoint x: 1000, startPoint y: 457, endPoint x: 1098, endPoint y: 558, distance: 141.1
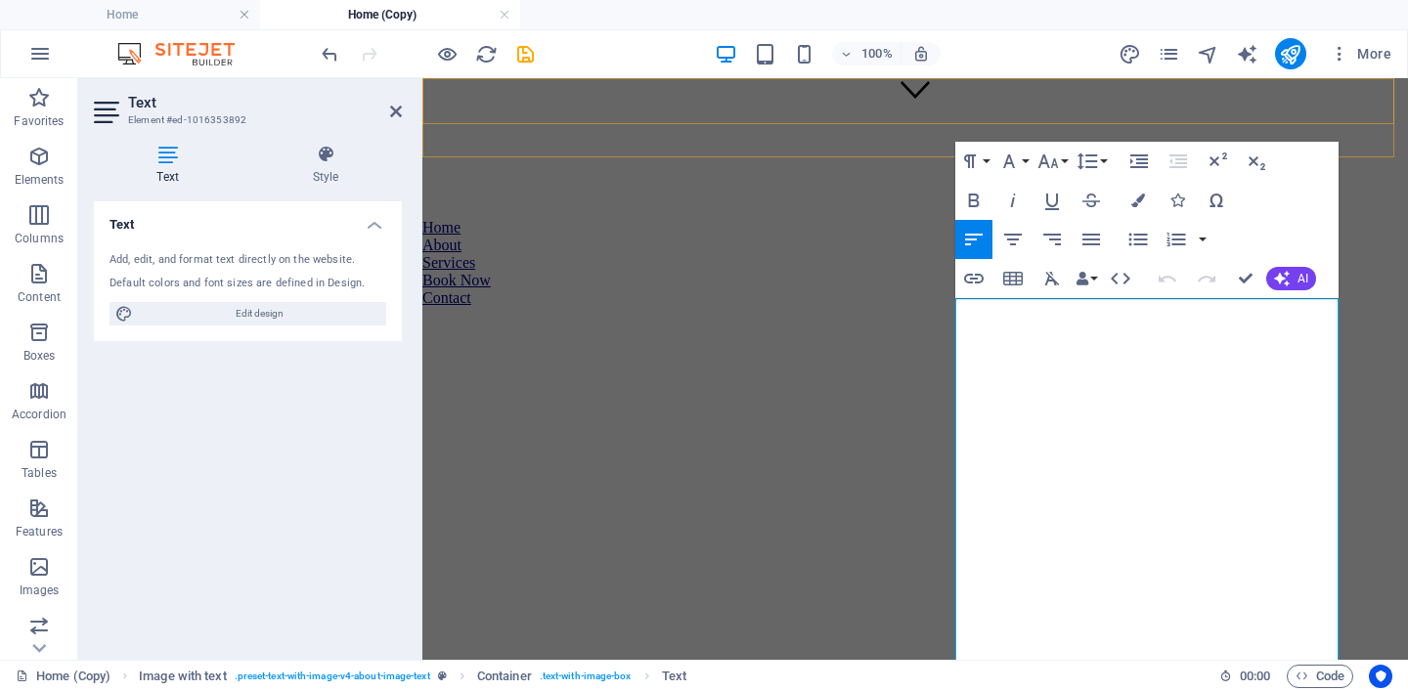
scroll to position [536, 0]
drag, startPoint x: 1326, startPoint y: 442, endPoint x: 921, endPoint y: 304, distance: 427.7
click at [1139, 200] on icon "button" at bounding box center [1139, 201] width 14 height 14
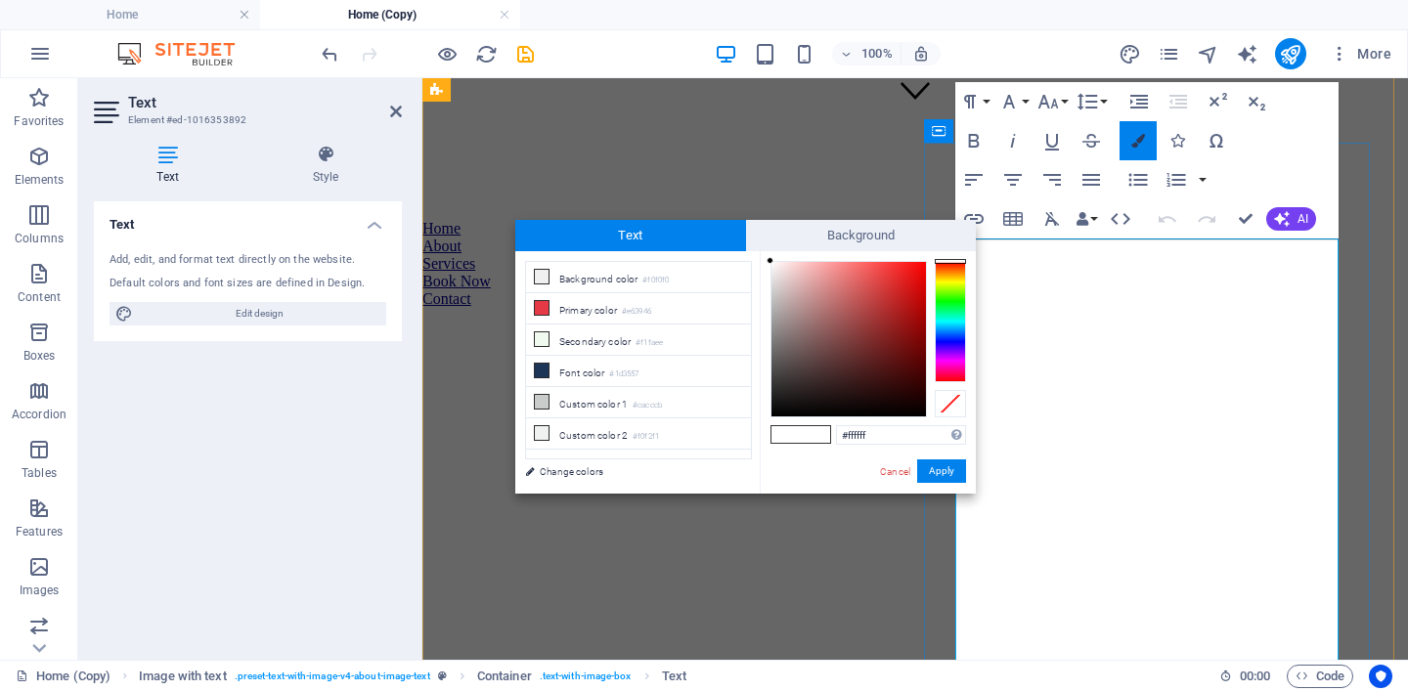
scroll to position [596, 0]
type input "#000000"
drag, startPoint x: 772, startPoint y: 263, endPoint x: 770, endPoint y: 419, distance: 155.5
click at [770, 419] on div "#000000 Supported formats #0852ed rgb(8, 82, 237) rgba(8, 82, 237, 90%) hsv(221…" at bounding box center [868, 514] width 216 height 526
click at [948, 472] on button "Apply" at bounding box center [941, 471] width 49 height 23
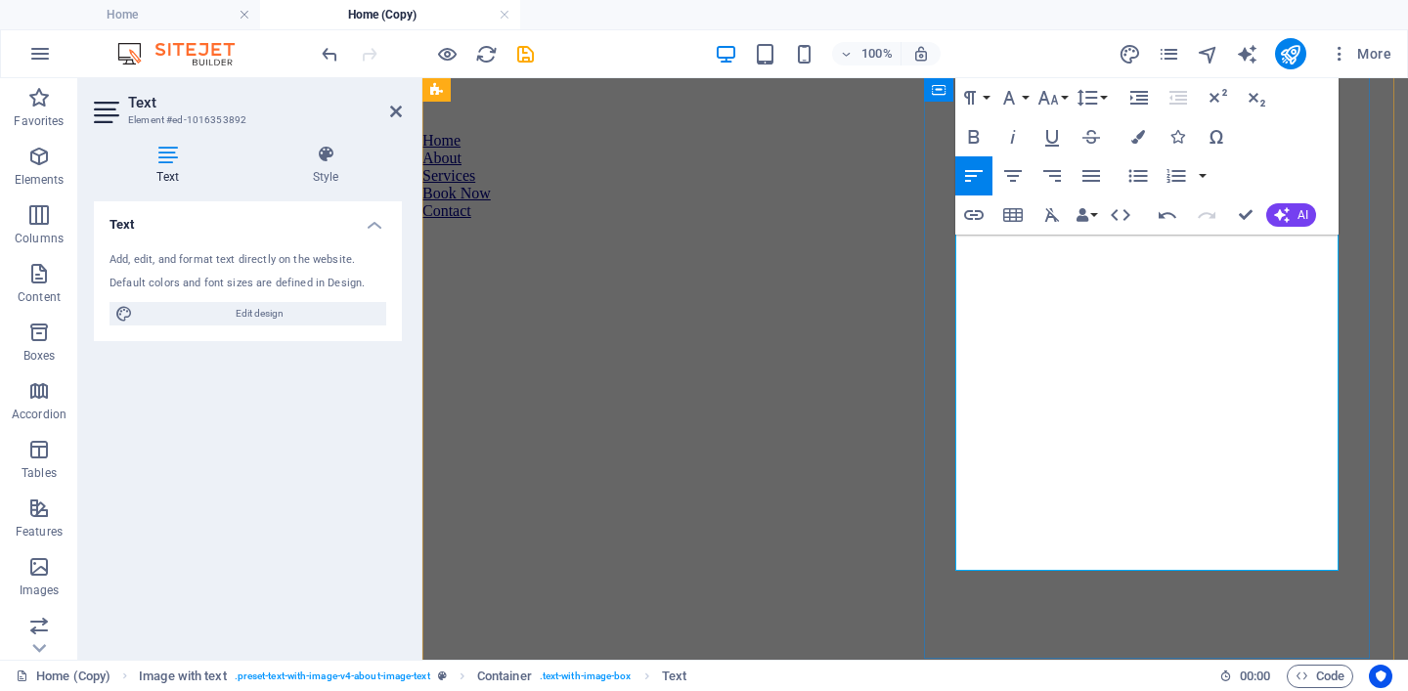
scroll to position [686, 0]
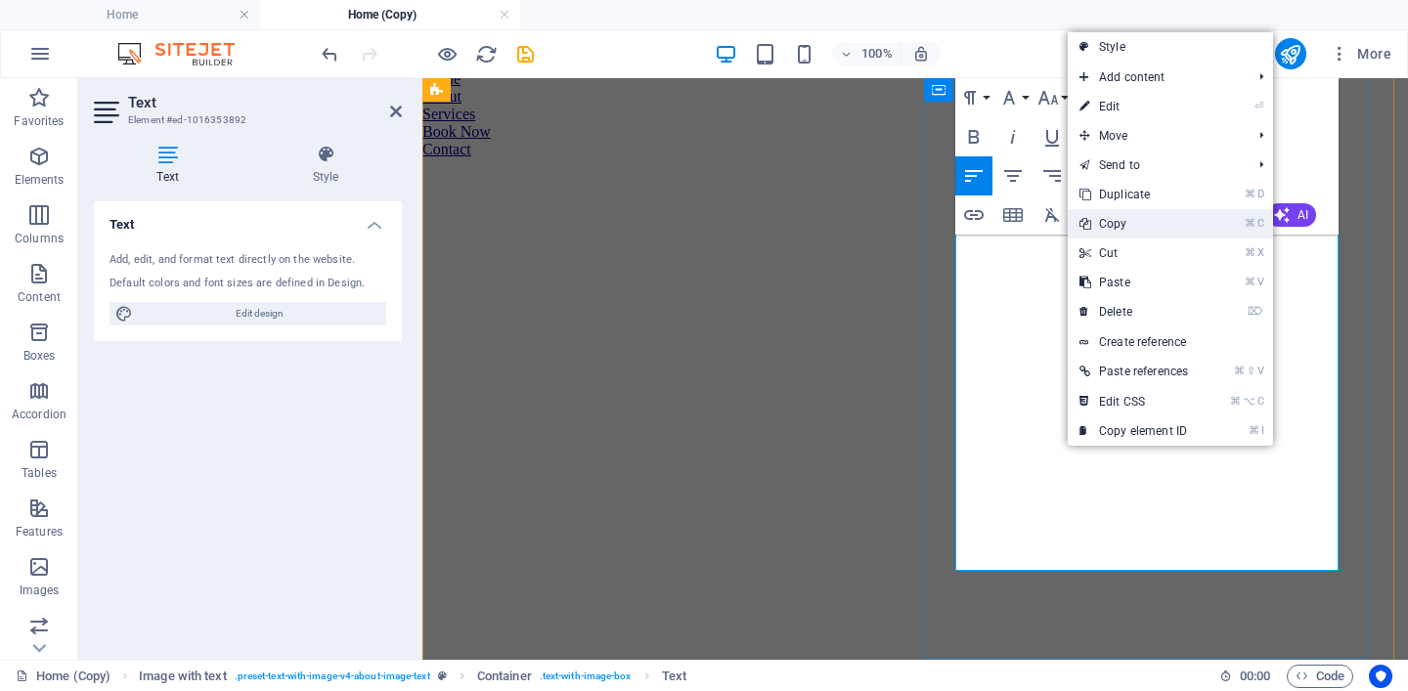
click at [1136, 235] on link "⌘ C Copy" at bounding box center [1134, 223] width 132 height 29
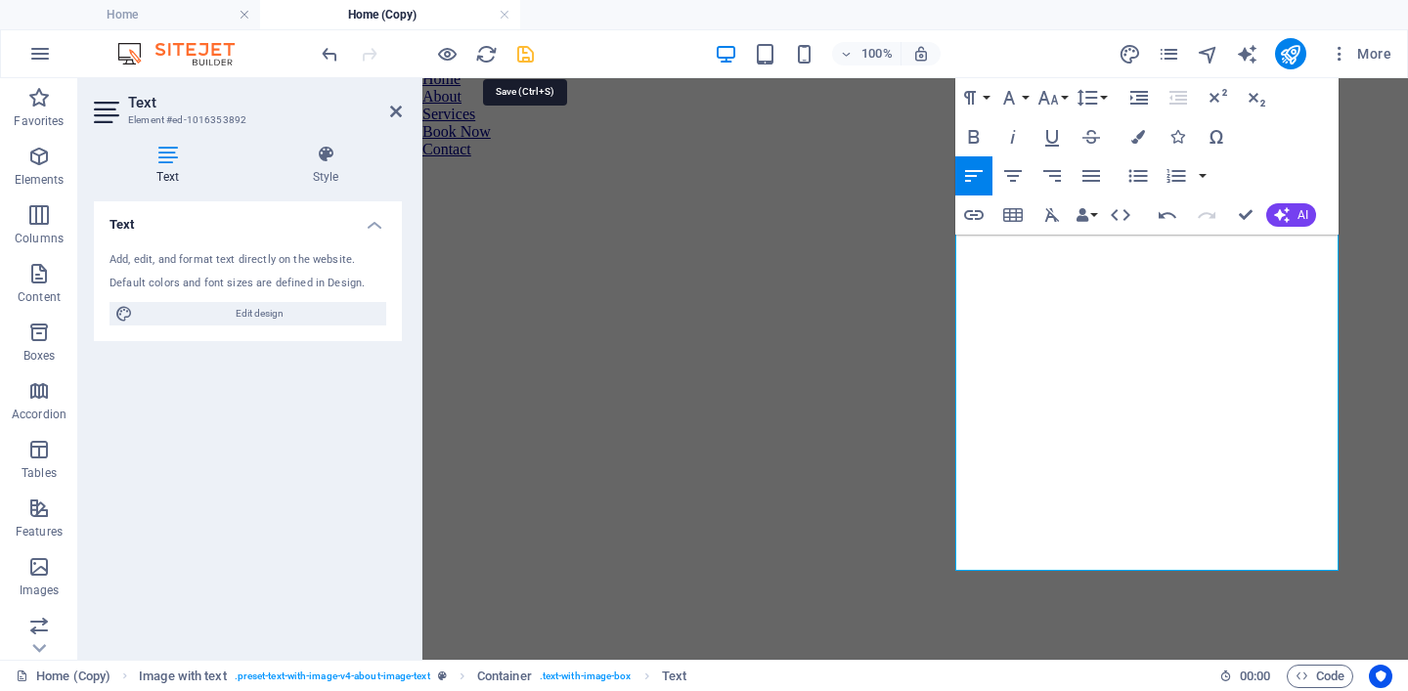
click at [528, 57] on icon "save" at bounding box center [525, 54] width 22 height 22
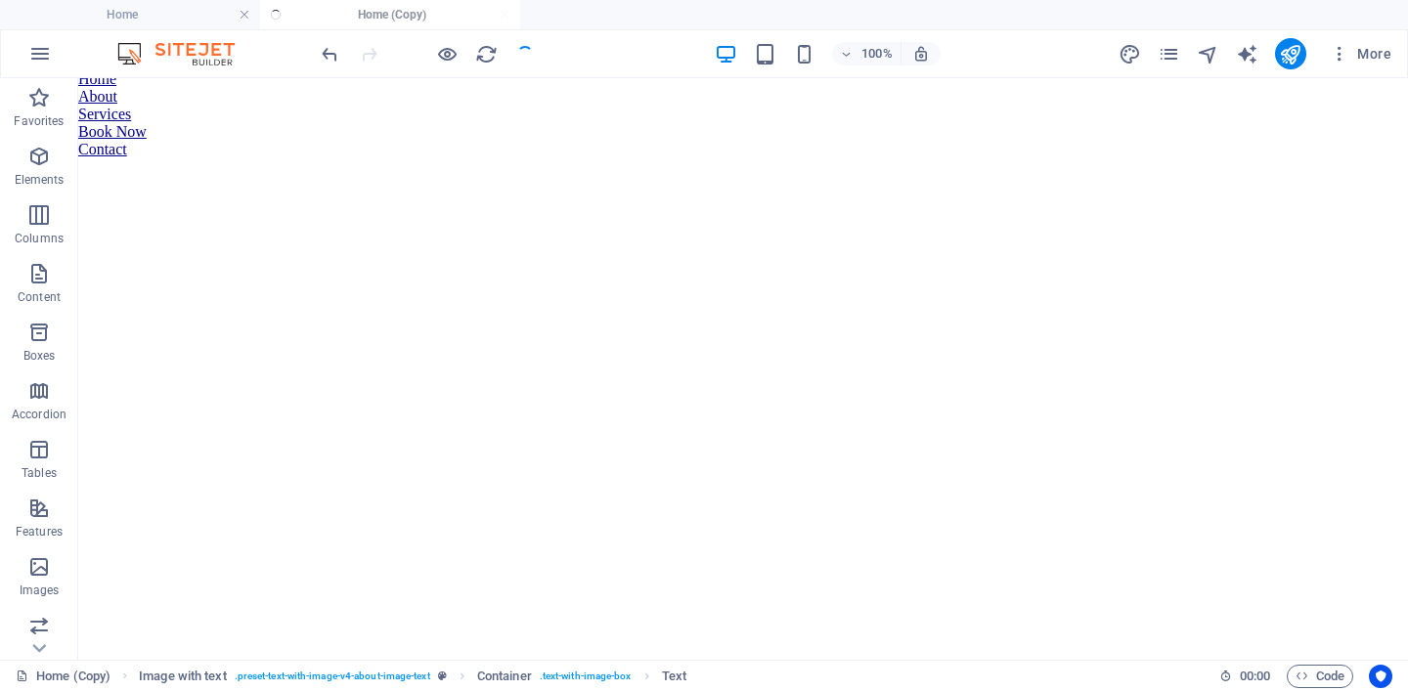
select select
checkbox input "false"
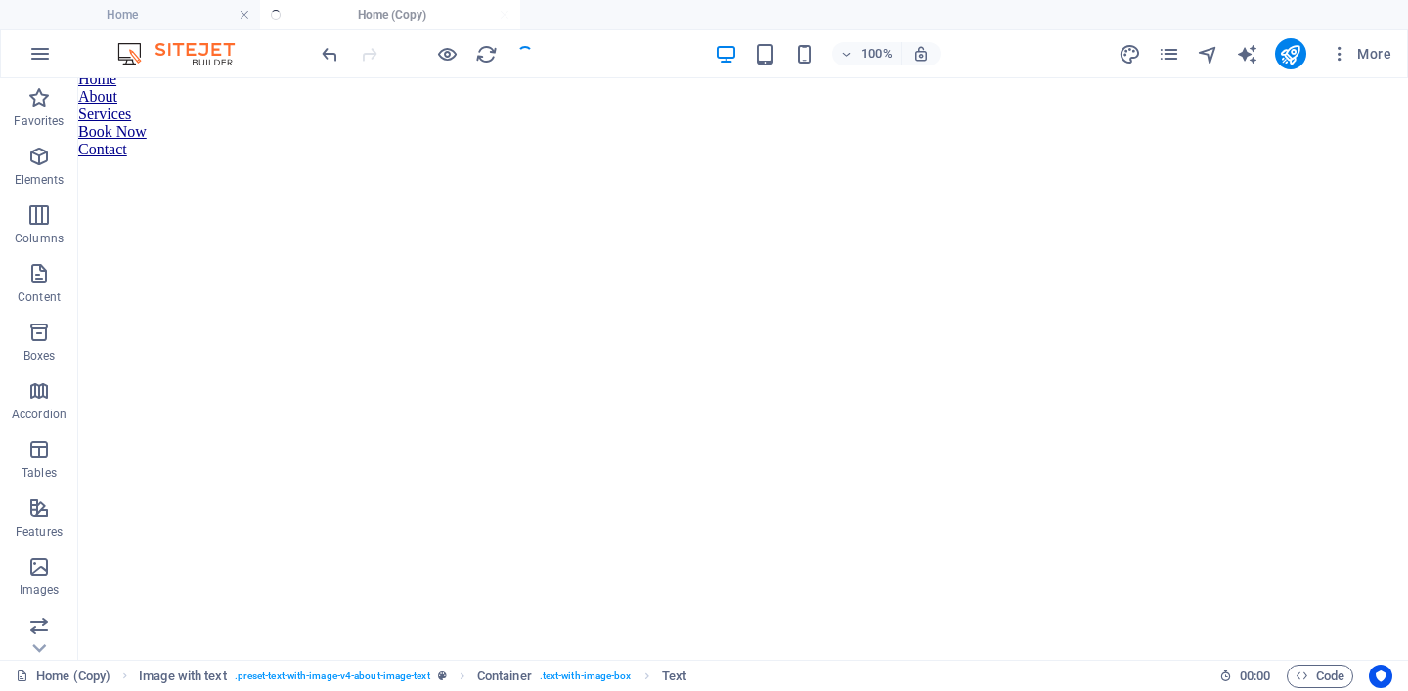
checkbox input "false"
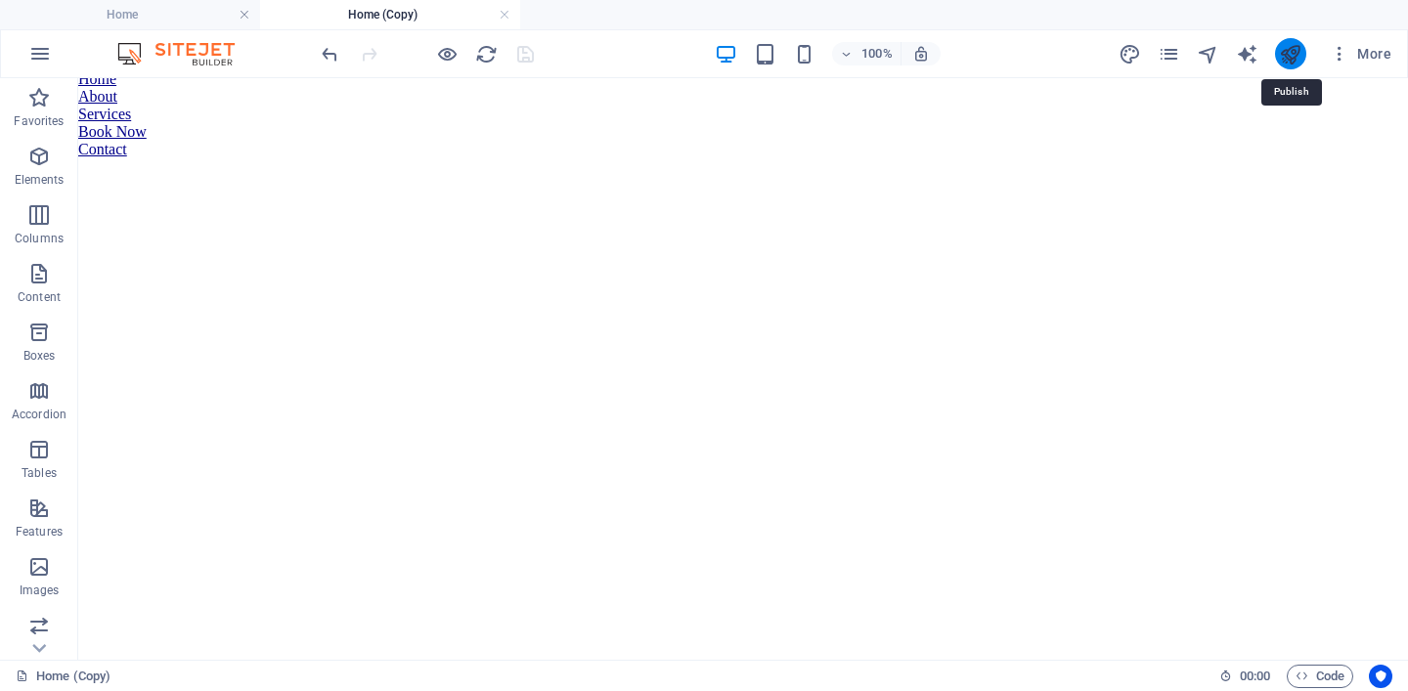
click at [1302, 59] on icon "publish" at bounding box center [1290, 54] width 22 height 22
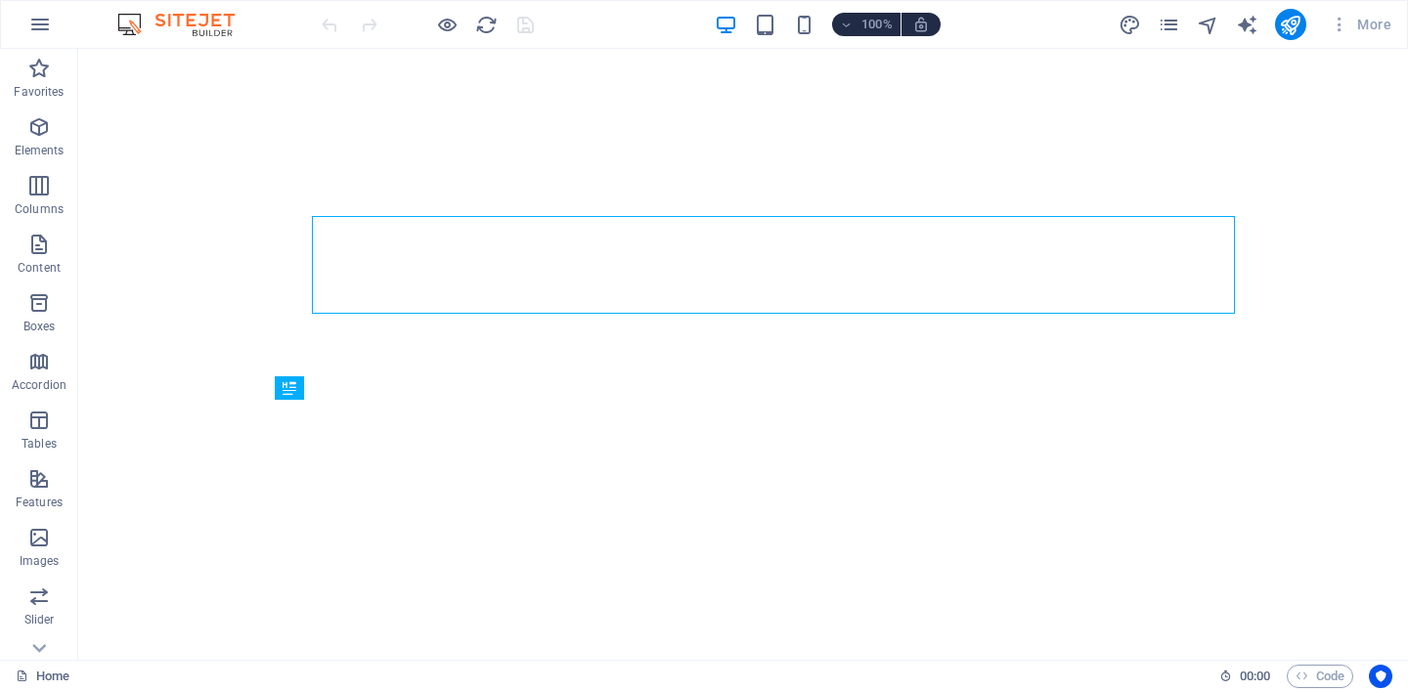
select select
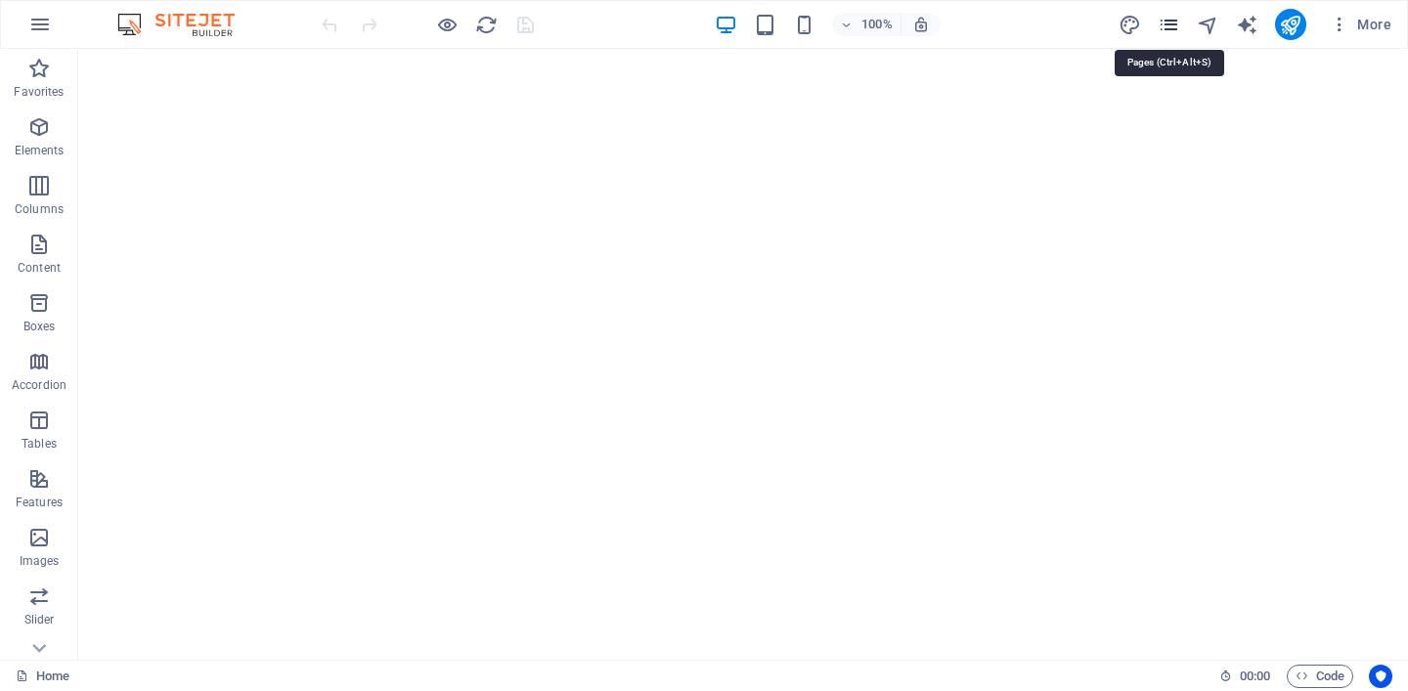
click at [1174, 30] on icon "pages" at bounding box center [1169, 25] width 22 height 22
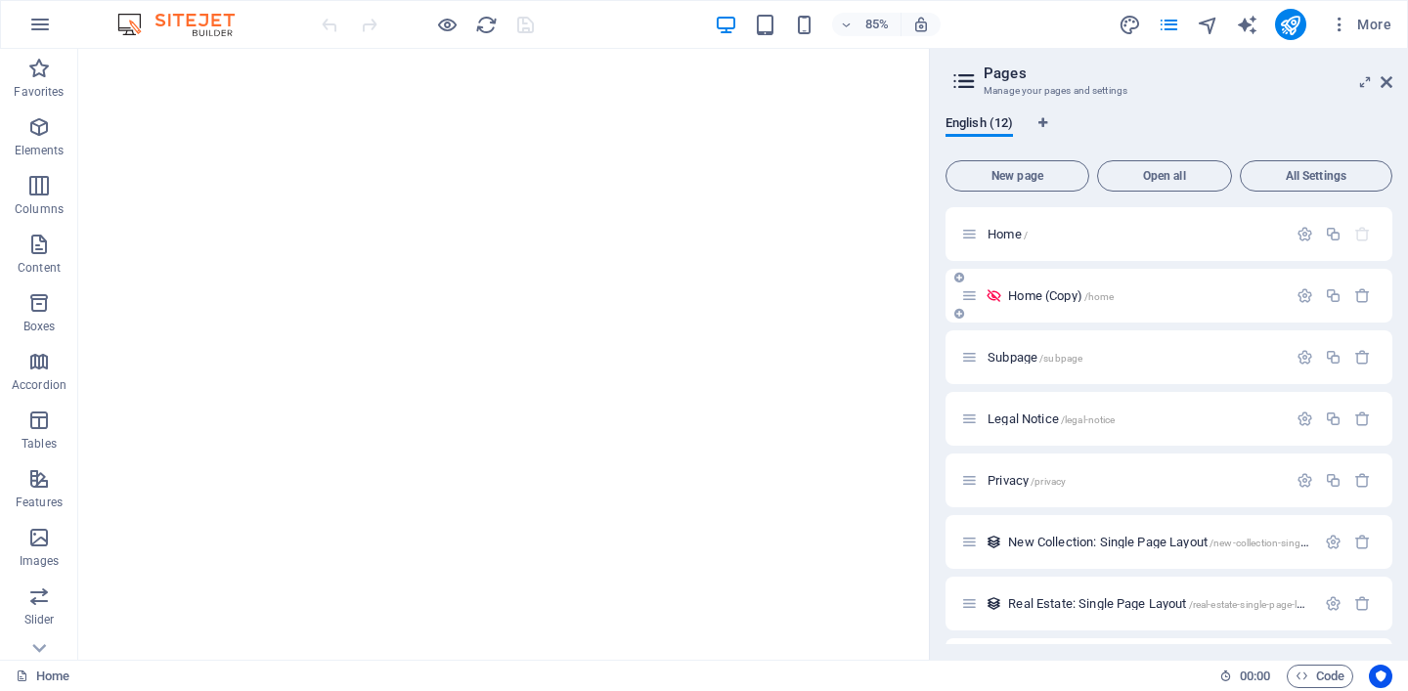
click at [1067, 303] on div "Home (Copy) /home" at bounding box center [1124, 296] width 326 height 22
click at [1063, 300] on span "Home (Copy) /home" at bounding box center [1061, 296] width 106 height 15
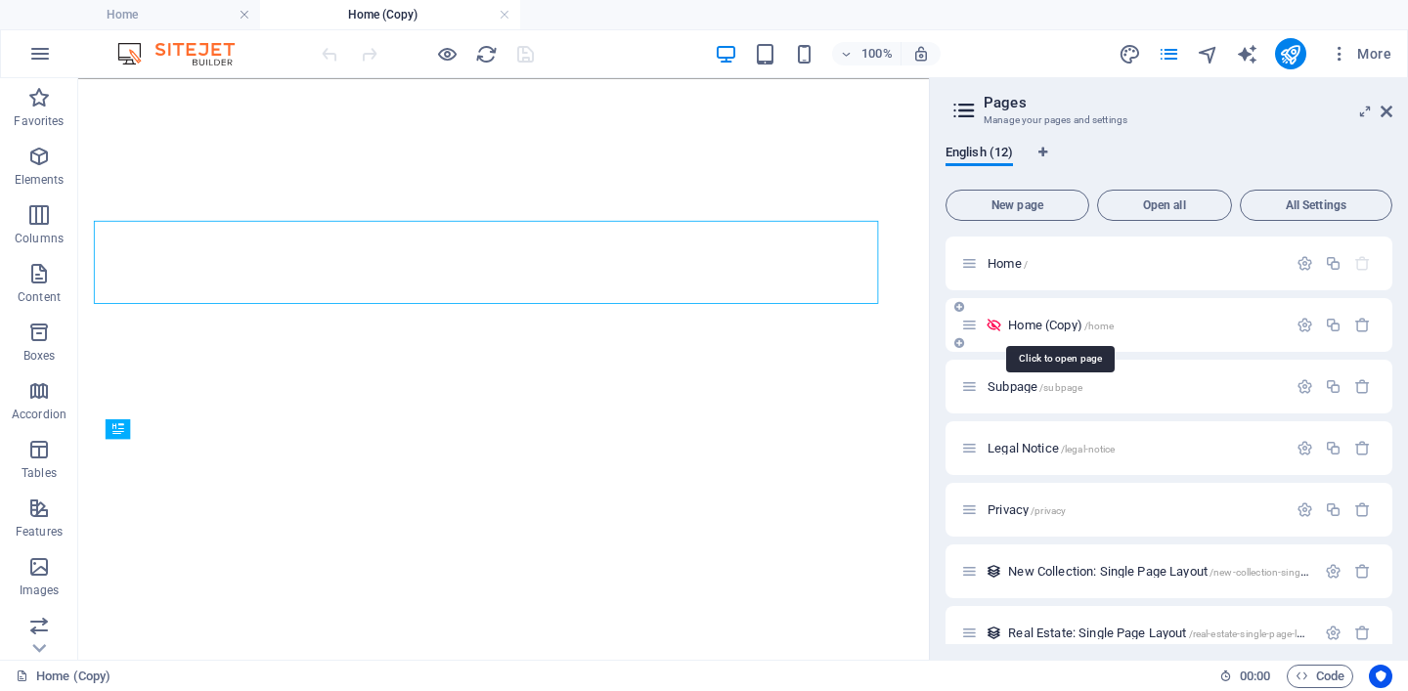
select select
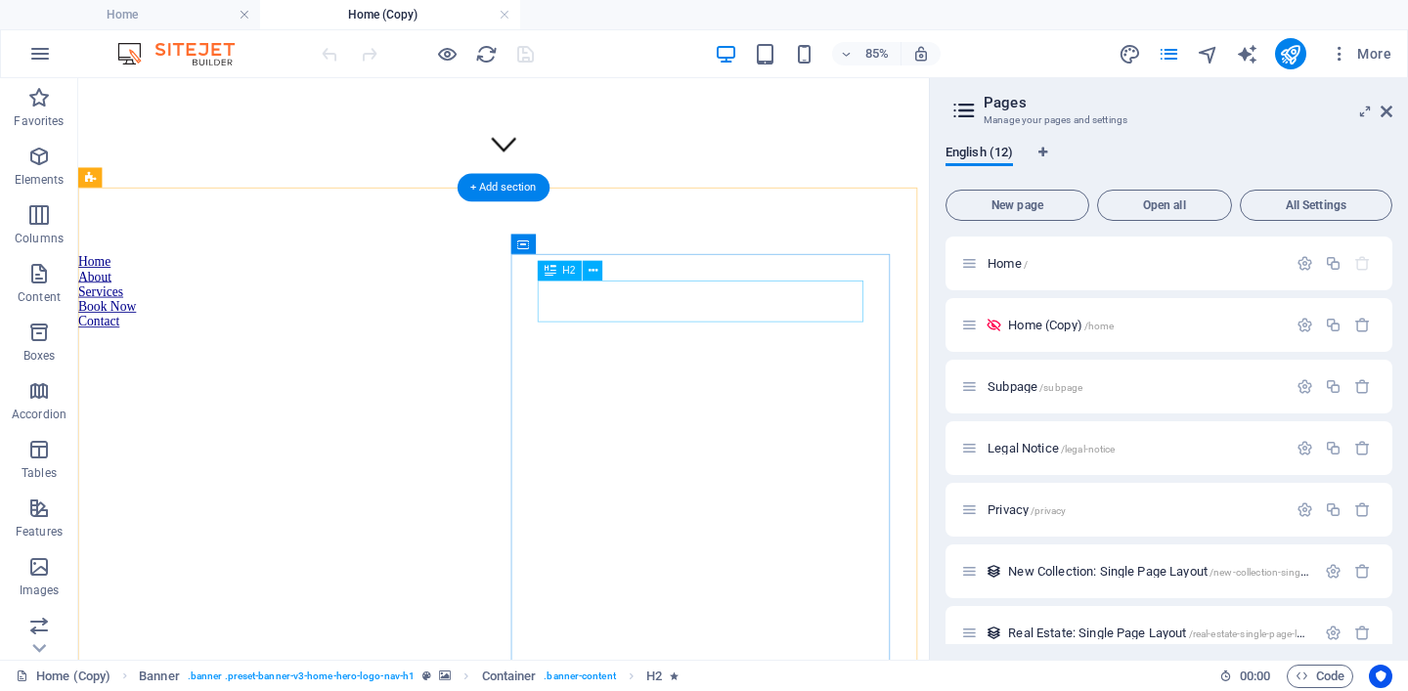
scroll to position [759, 0]
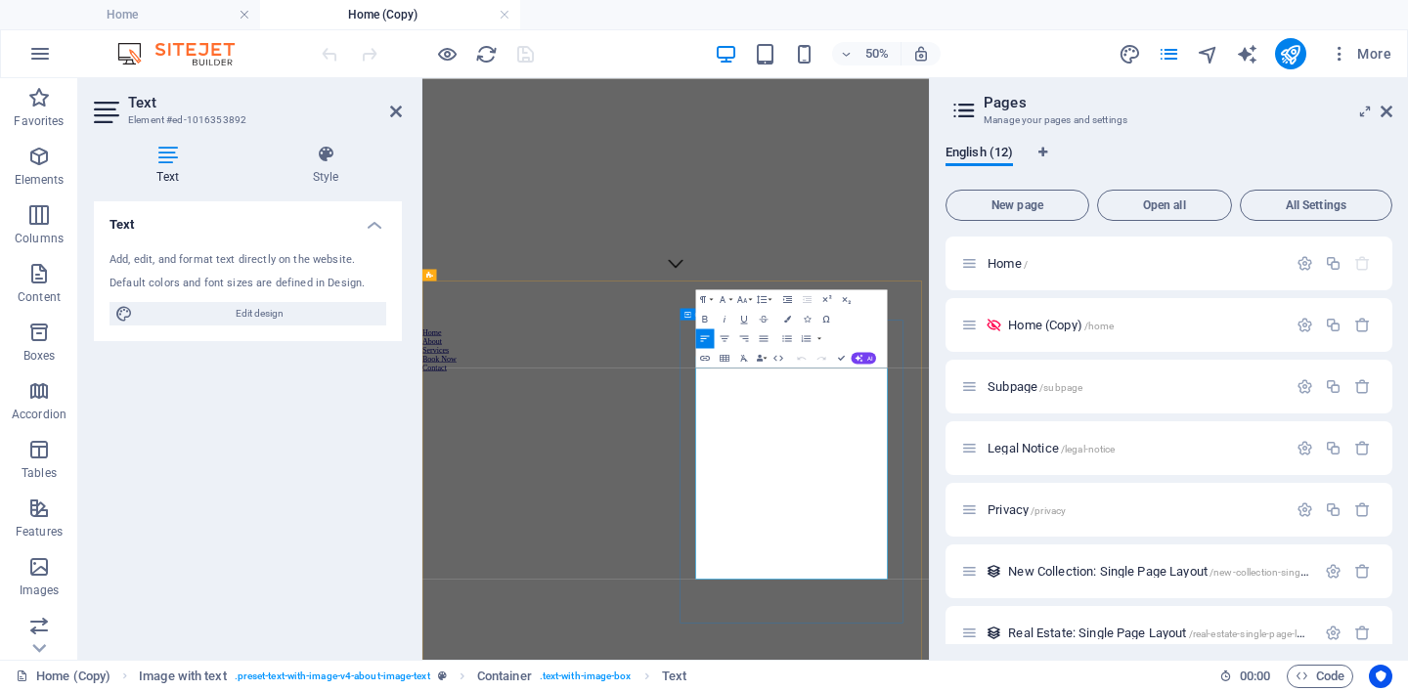
drag, startPoint x: 1080, startPoint y: 1060, endPoint x: 960, endPoint y: 677, distance: 401.5
copy div "If you're a busy professional with limited social time, CIRL has been designed …"
drag, startPoint x: 996, startPoint y: 229, endPoint x: 1390, endPoint y: 111, distance: 411.2
click at [1390, 111] on icon at bounding box center [1387, 112] width 12 height 16
